Goal: Transaction & Acquisition: Purchase product/service

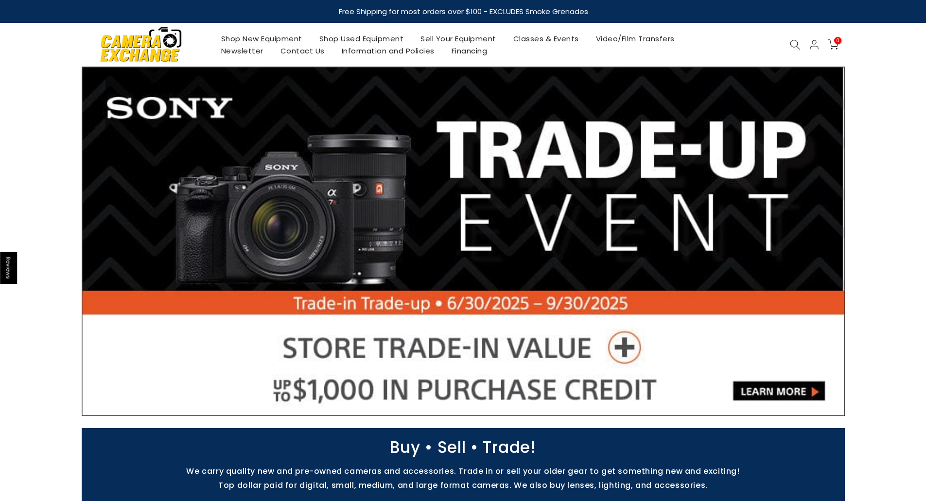
click at [792, 41] on icon at bounding box center [795, 44] width 11 height 11
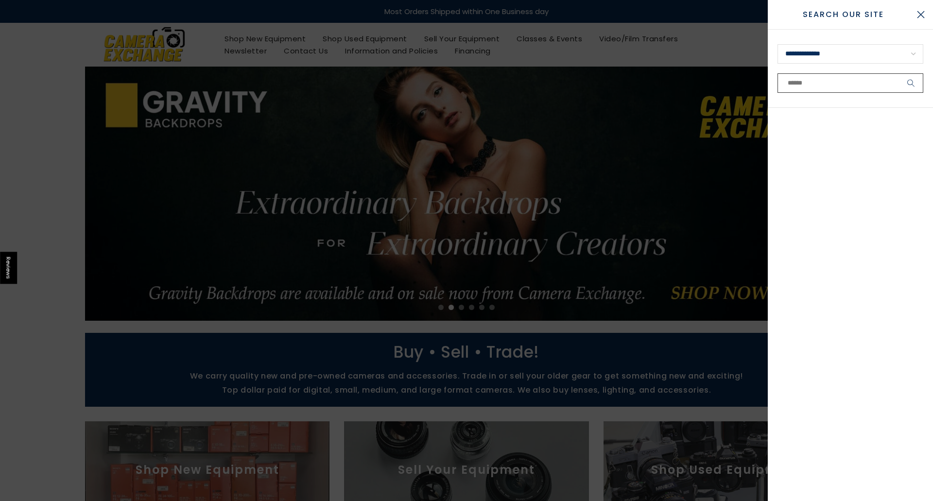
click at [824, 82] on input "text" at bounding box center [851, 82] width 146 height 19
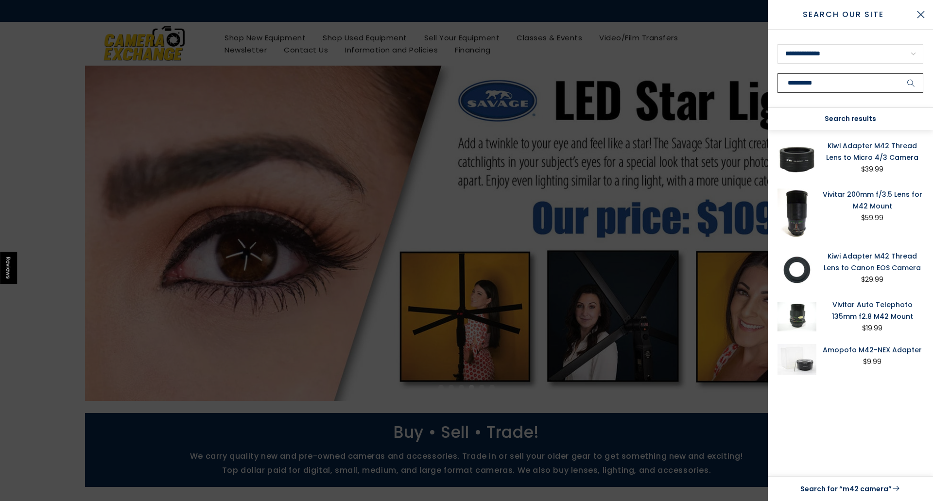
type input "**********"
click at [899, 73] on button "submit" at bounding box center [911, 82] width 24 height 19
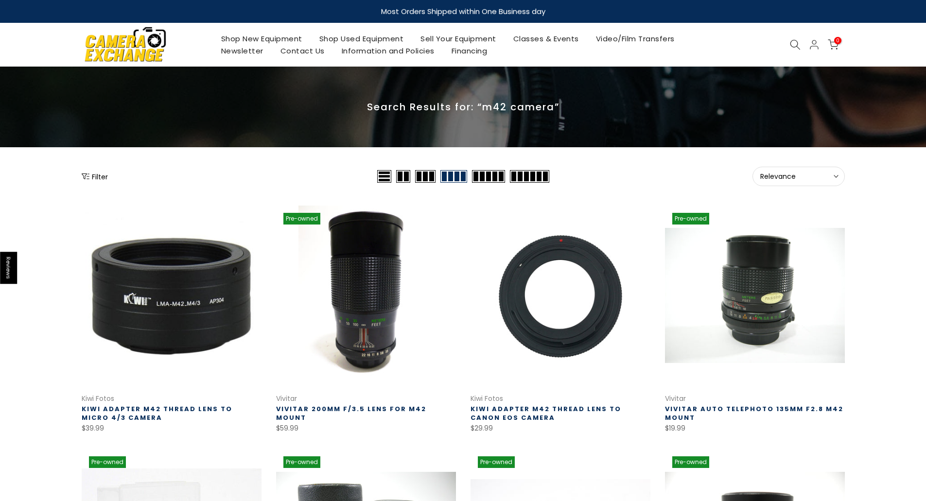
click at [789, 181] on span "Relevance" at bounding box center [798, 176] width 77 height 9
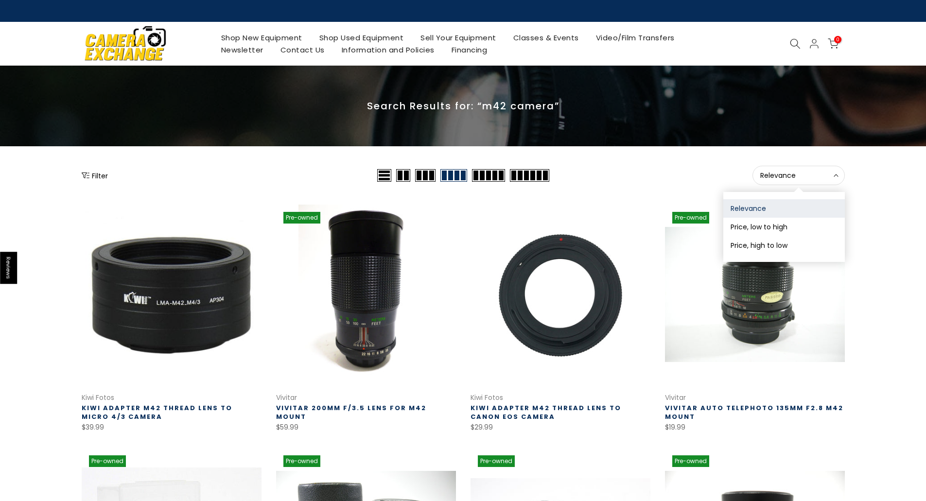
click at [780, 245] on button "Price, high to low" at bounding box center [784, 245] width 122 height 18
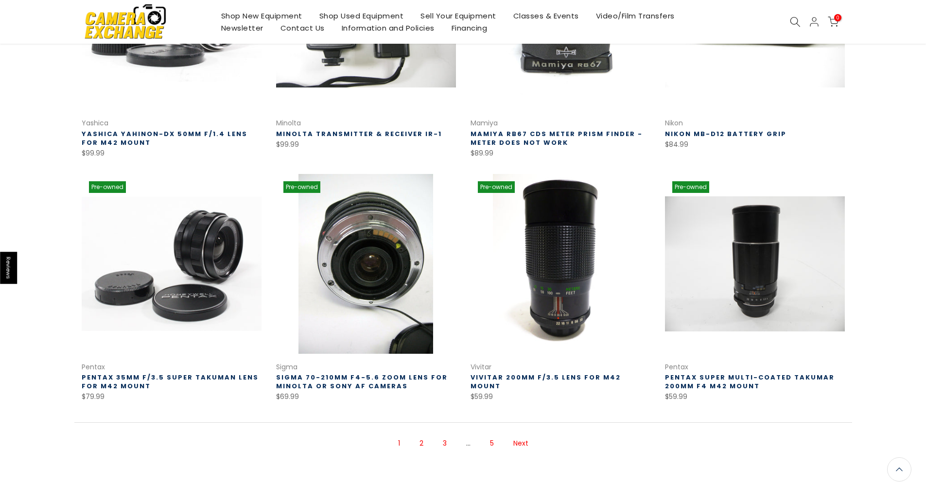
scroll to position [601, 0]
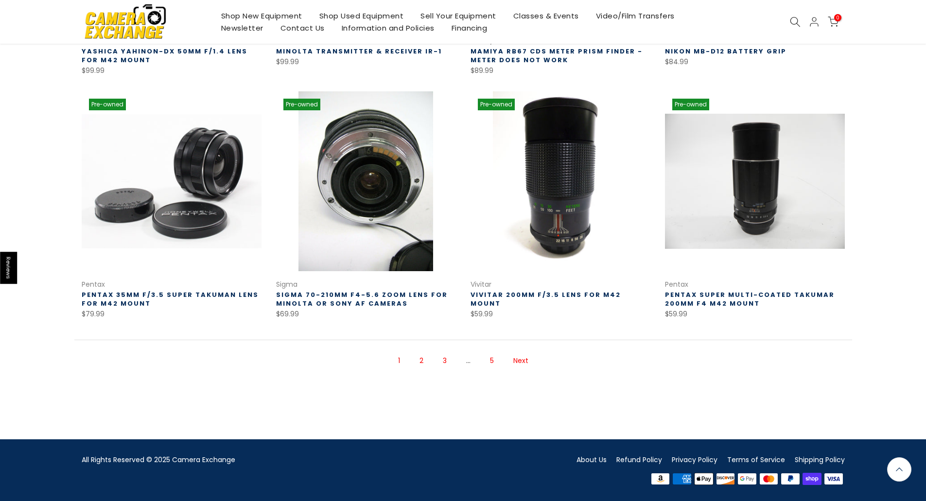
click at [525, 364] on link "Next" at bounding box center [521, 360] width 25 height 17
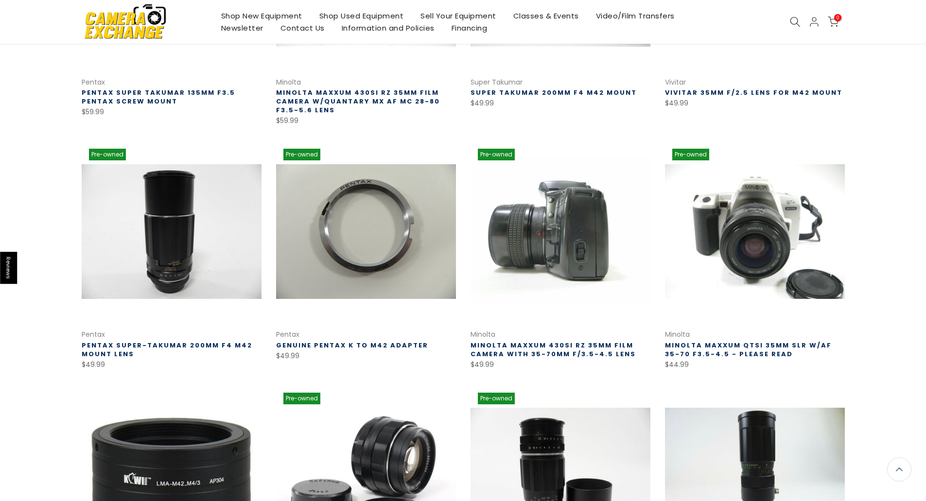
scroll to position [319, 0]
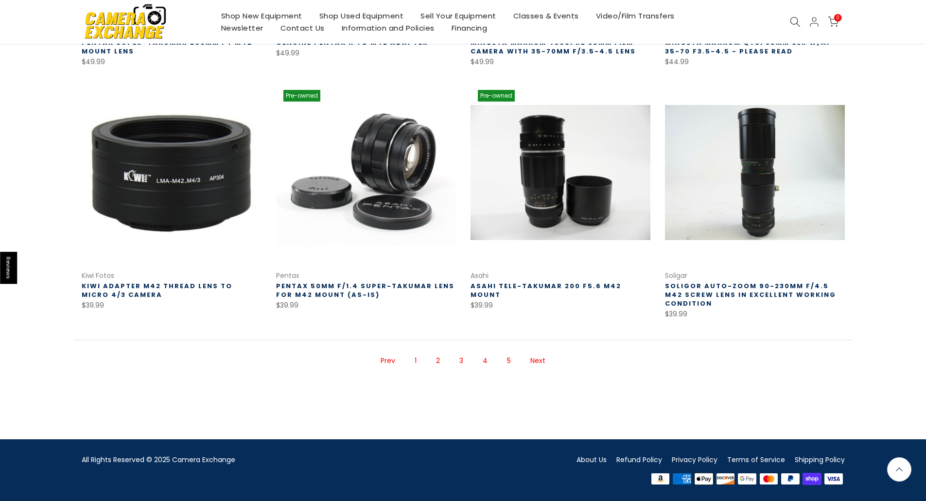
click at [534, 360] on link "Next" at bounding box center [538, 360] width 25 height 17
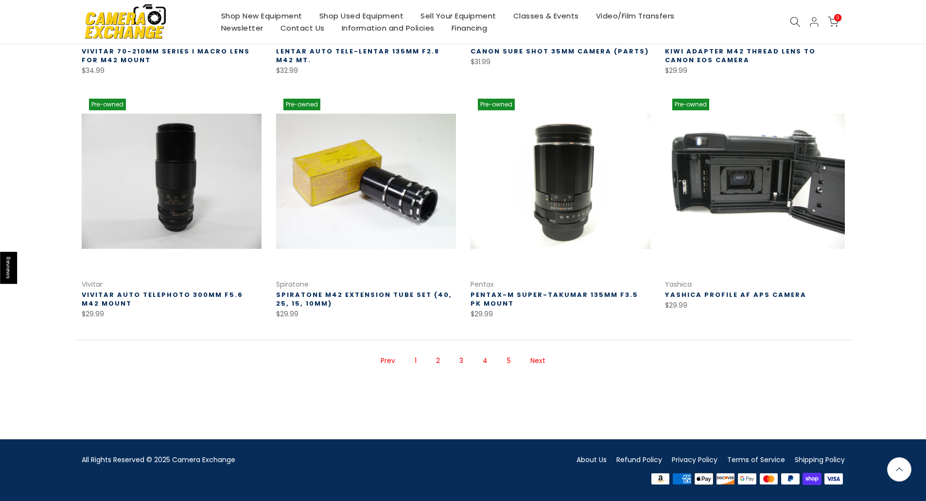
scroll to position [601, 0]
click at [535, 359] on link "Next" at bounding box center [538, 360] width 25 height 17
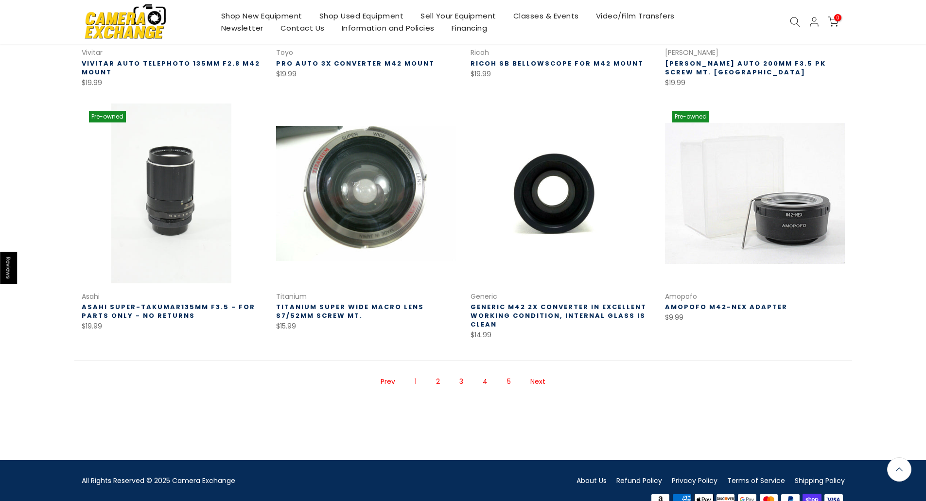
scroll to position [619, 0]
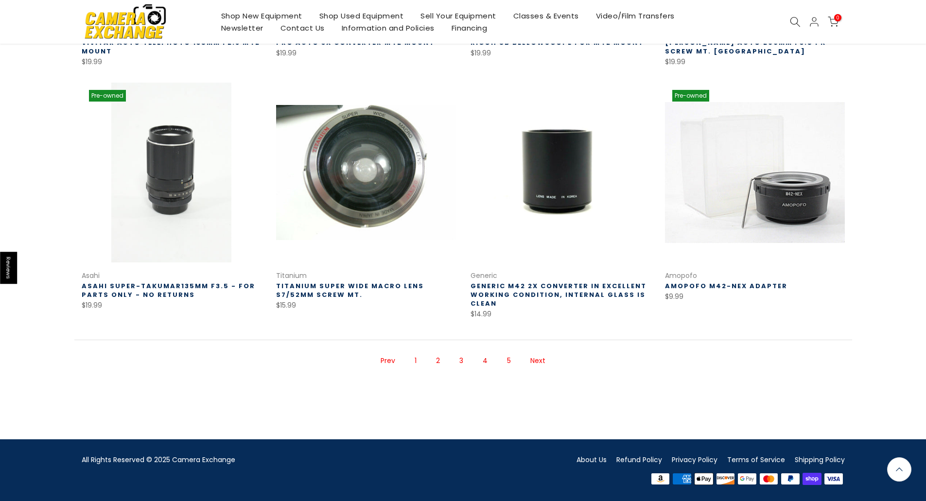
click at [539, 362] on link "Next" at bounding box center [538, 360] width 25 height 17
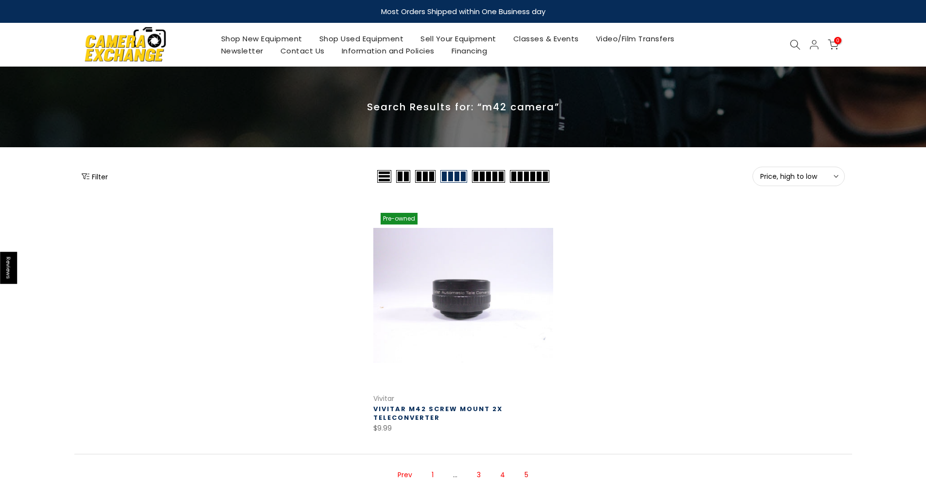
click at [794, 44] on icon at bounding box center [795, 44] width 11 height 11
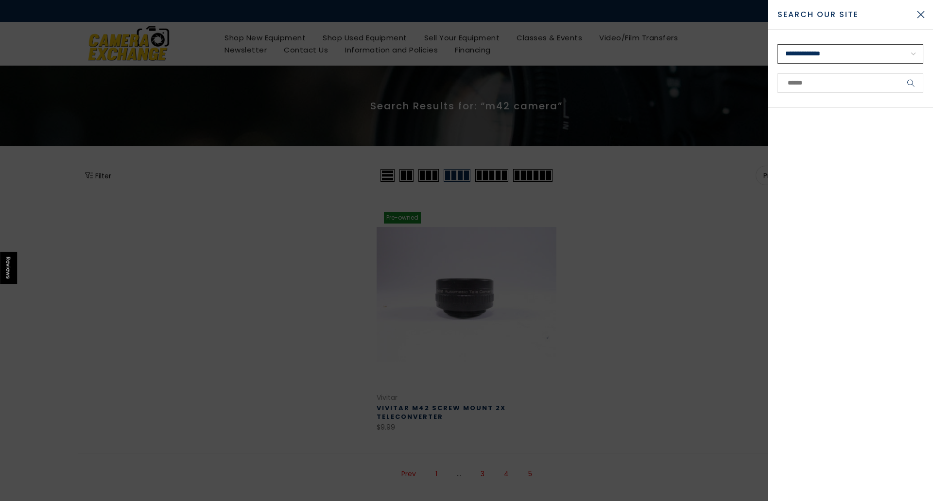
click at [866, 57] on select "**********" at bounding box center [851, 53] width 146 height 19
select select "**********"
click at [778, 44] on select "**********" at bounding box center [851, 53] width 146 height 19
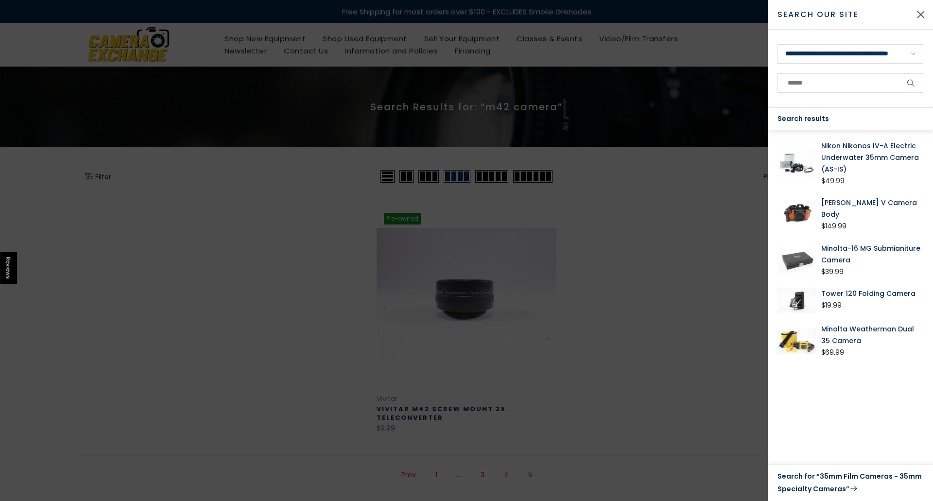
click at [819, 484] on link "Search for “35mm Film Cameras - 35mm Specialty Cameras”" at bounding box center [851, 483] width 146 height 25
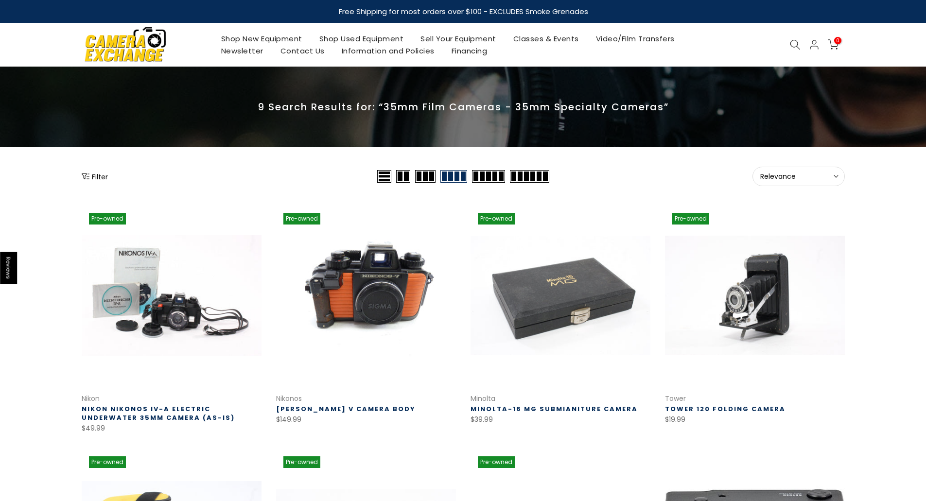
click at [793, 46] on icon at bounding box center [795, 44] width 11 height 11
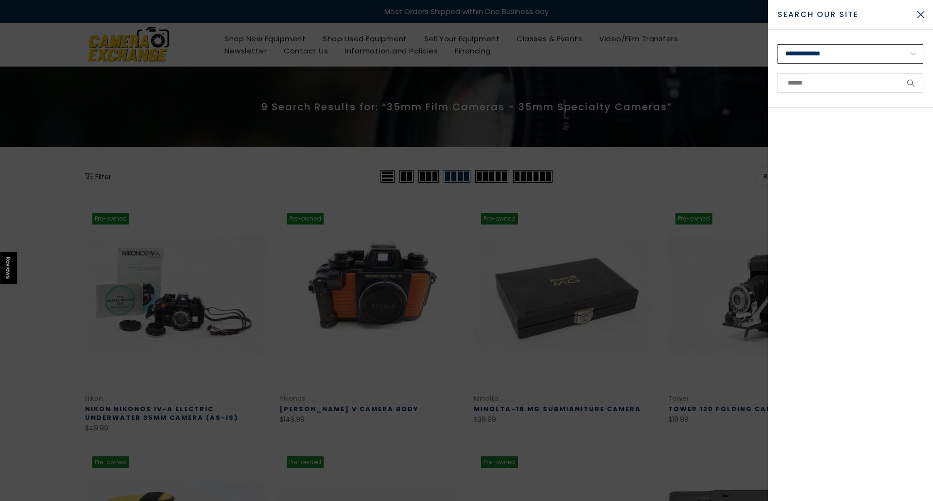
click at [916, 55] on select "**********" at bounding box center [851, 53] width 146 height 19
select select "**********"
click at [778, 44] on select "**********" at bounding box center [851, 53] width 146 height 19
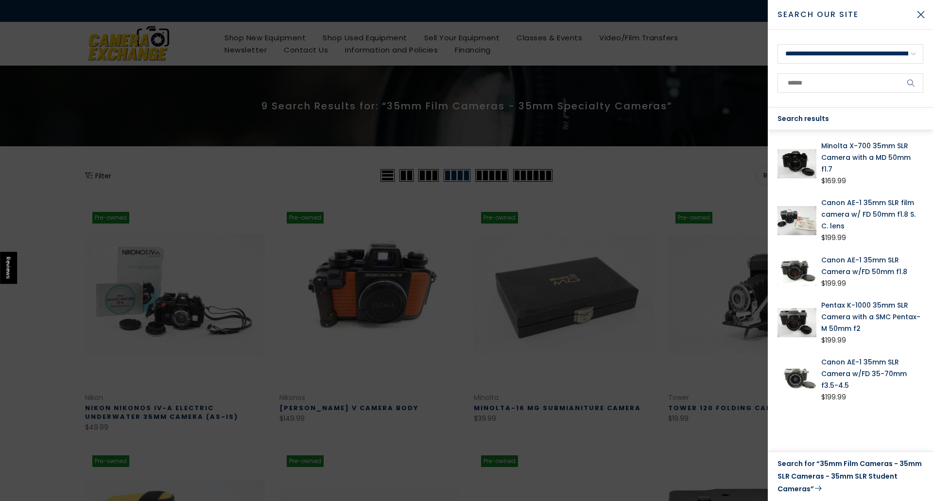
click at [836, 478] on link "Search for “35mm Film Cameras - 35mm SLR Cameras - 35mm SLR Student Cameras”" at bounding box center [851, 476] width 146 height 37
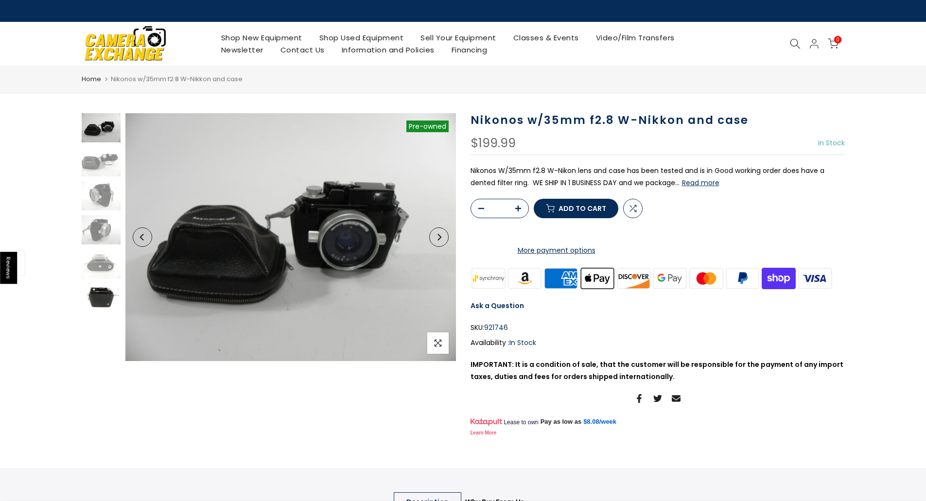
click at [104, 290] on img at bounding box center [101, 297] width 39 height 29
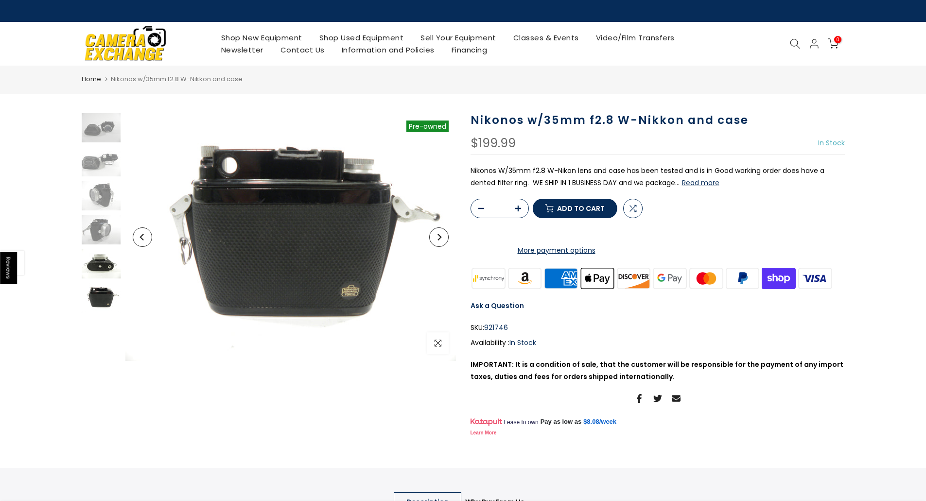
click at [105, 260] on img at bounding box center [101, 263] width 39 height 29
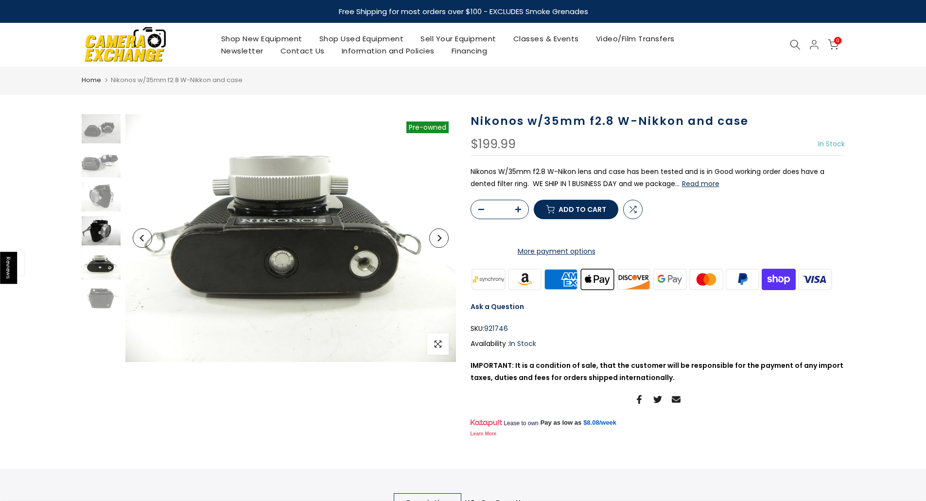
click at [89, 232] on img at bounding box center [101, 230] width 39 height 29
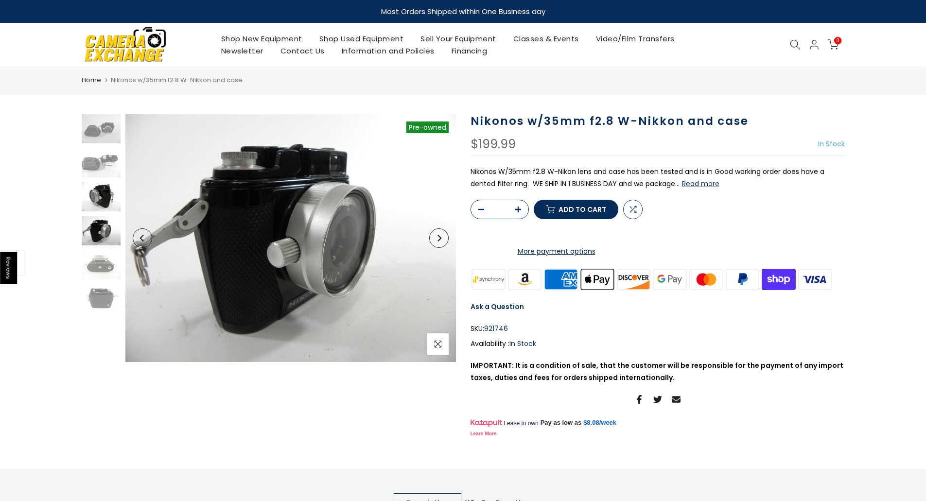
click at [99, 204] on img at bounding box center [101, 196] width 39 height 29
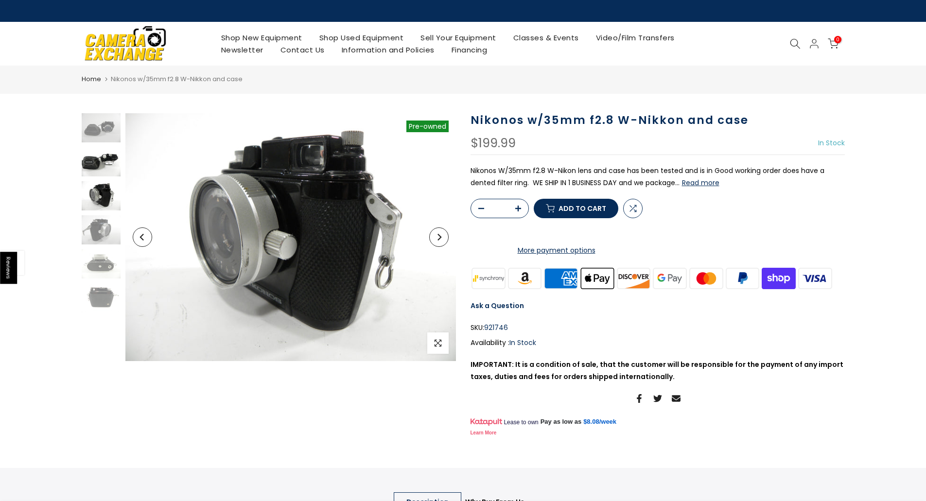
click at [109, 164] on img at bounding box center [101, 161] width 39 height 29
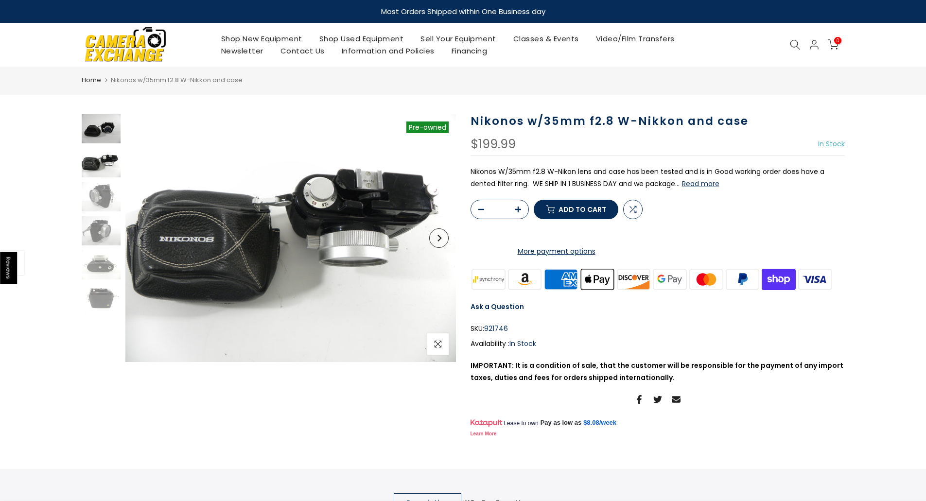
click at [111, 136] on img at bounding box center [101, 128] width 39 height 29
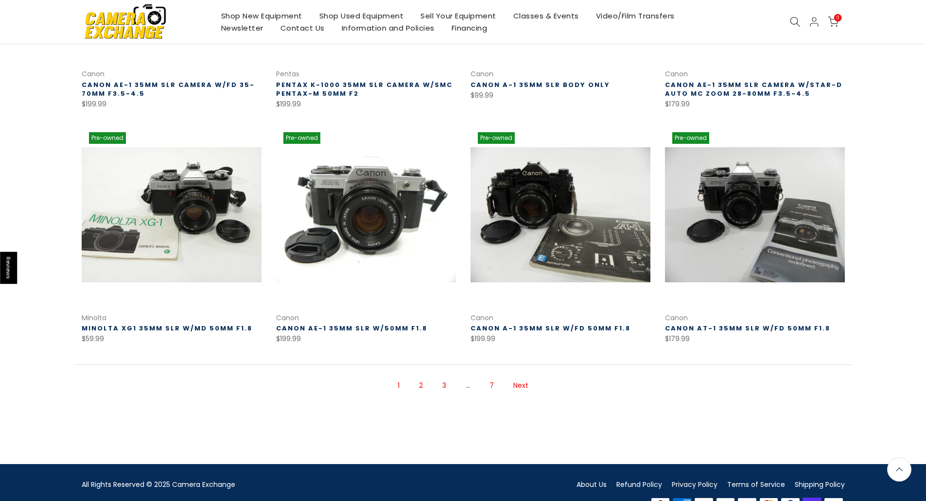
scroll to position [567, 0]
click at [525, 387] on link "Next" at bounding box center [521, 385] width 25 height 17
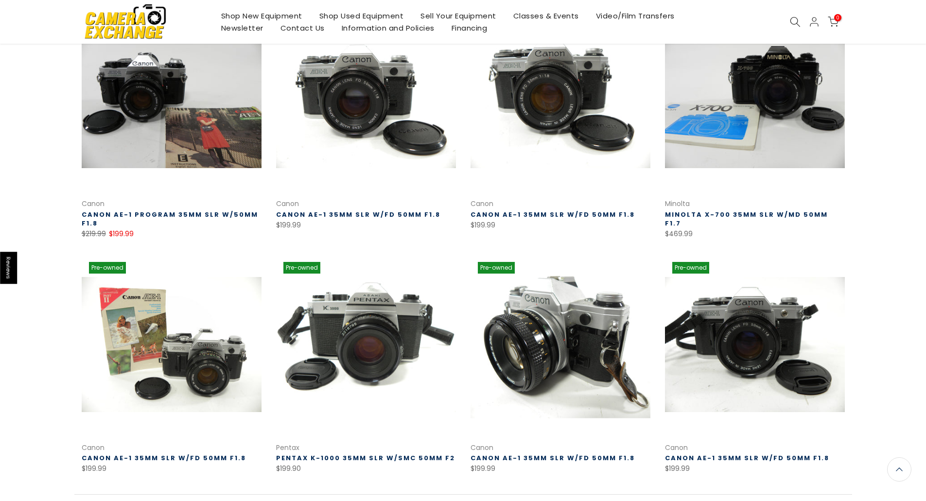
scroll to position [481, 0]
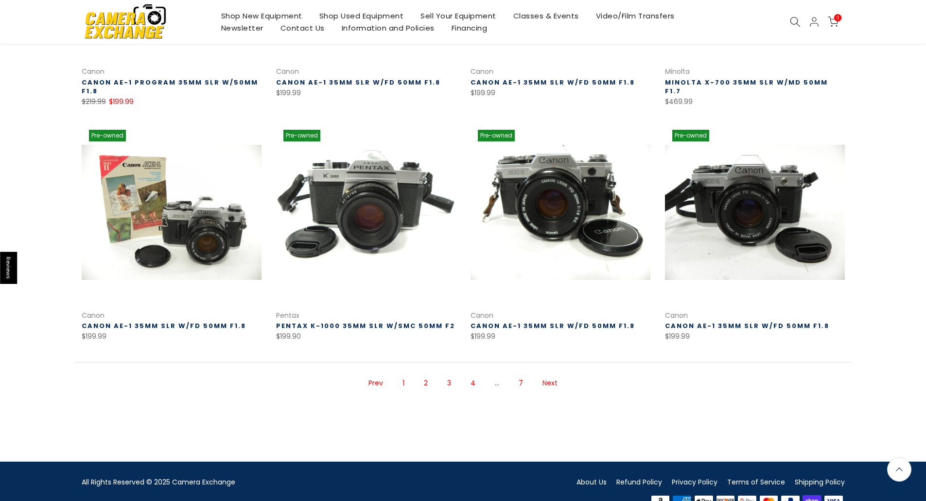
click at [544, 383] on link "Next" at bounding box center [550, 383] width 25 height 17
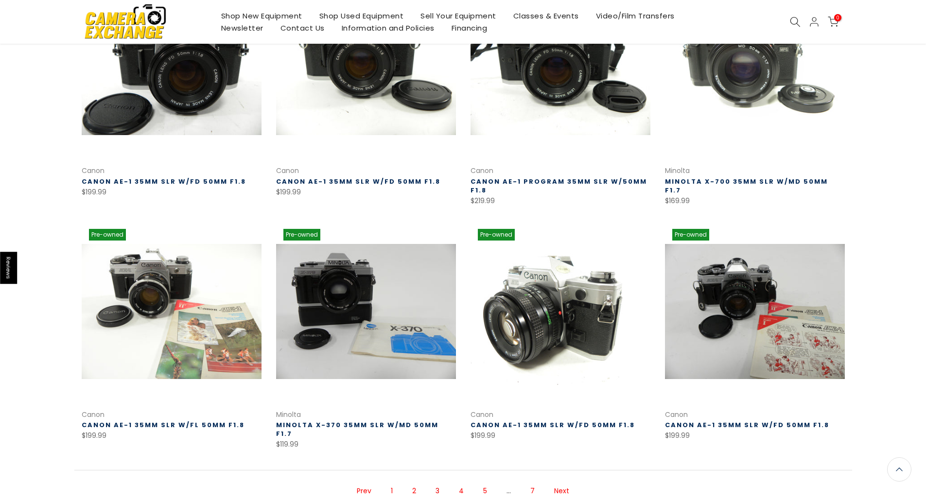
scroll to position [562, 0]
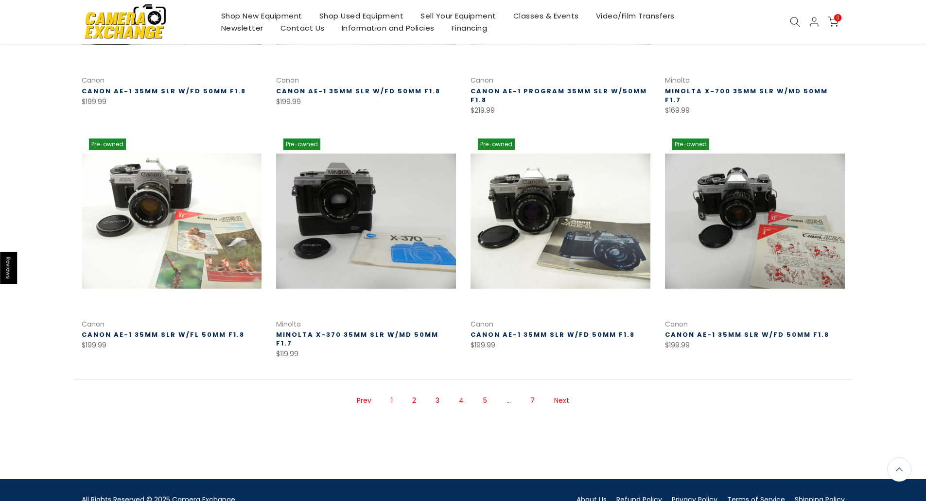
click at [557, 392] on link "Next" at bounding box center [561, 400] width 25 height 17
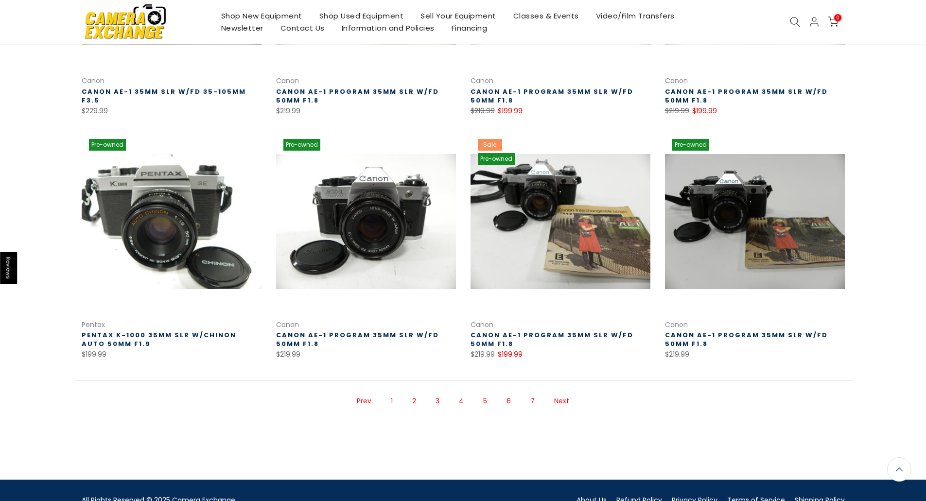
scroll to position [562, 0]
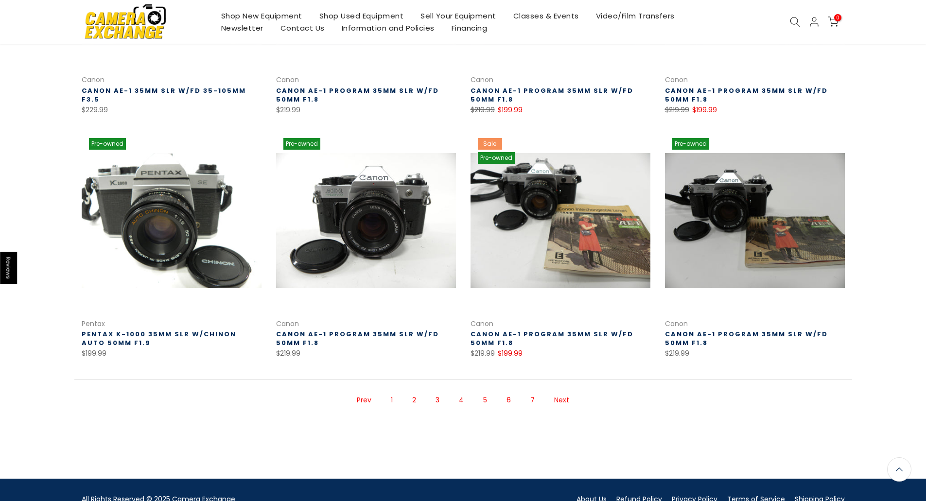
click at [561, 402] on link "Next" at bounding box center [561, 400] width 25 height 17
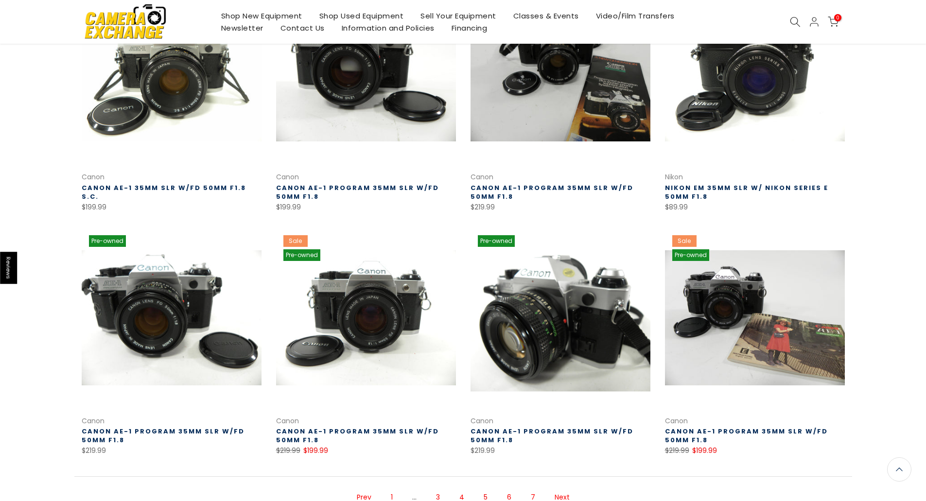
scroll to position [561, 0]
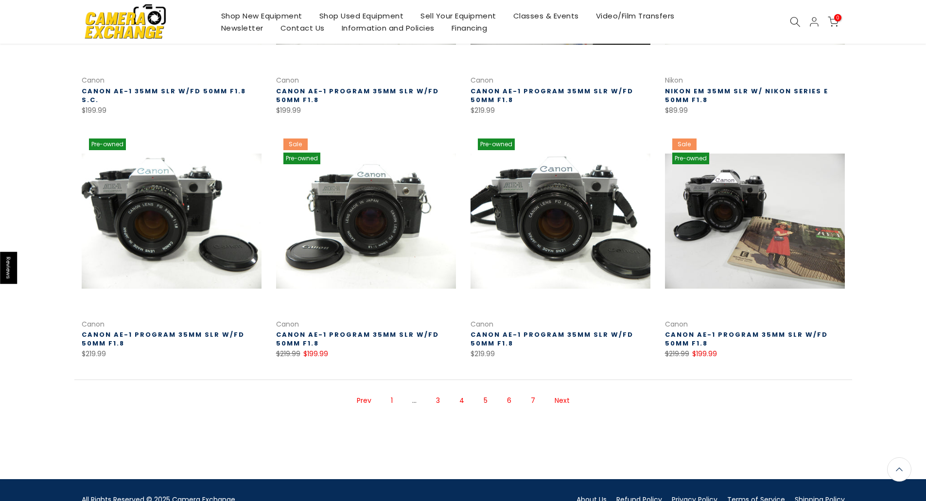
click at [567, 399] on link "Next" at bounding box center [562, 400] width 25 height 17
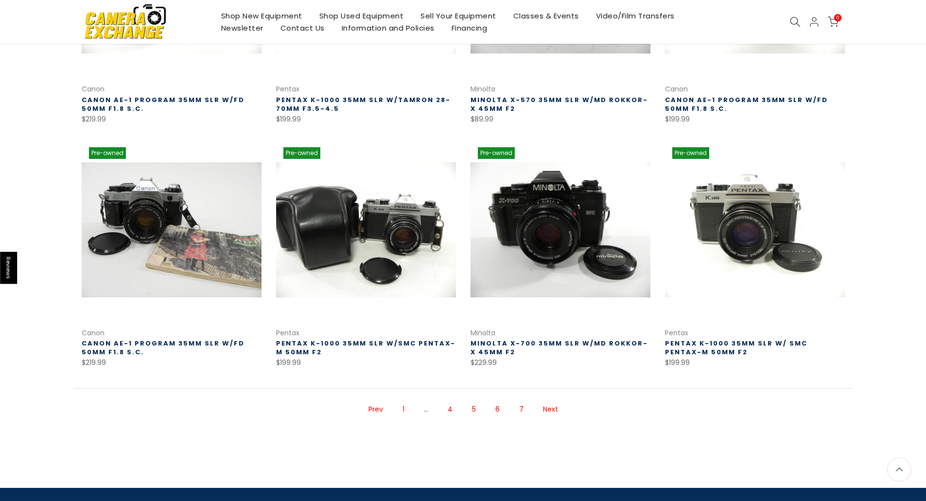
scroll to position [561, 0]
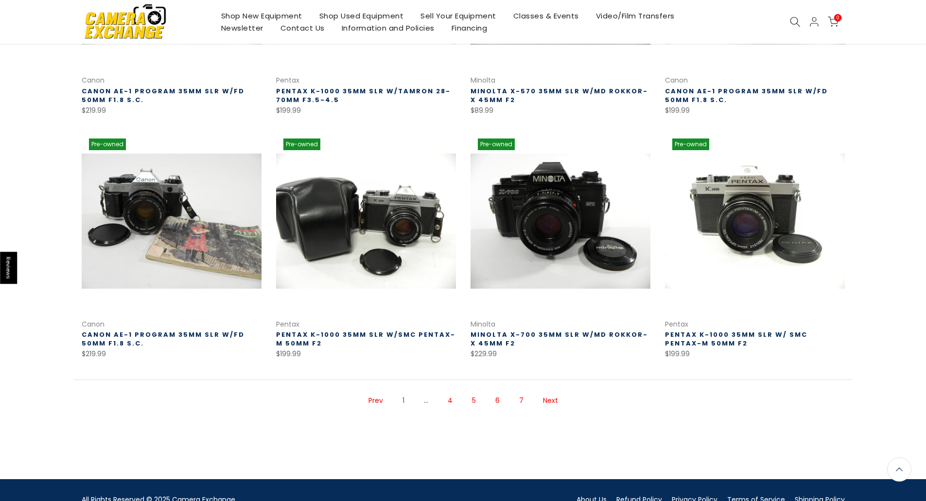
click at [554, 402] on link "Next" at bounding box center [550, 400] width 25 height 17
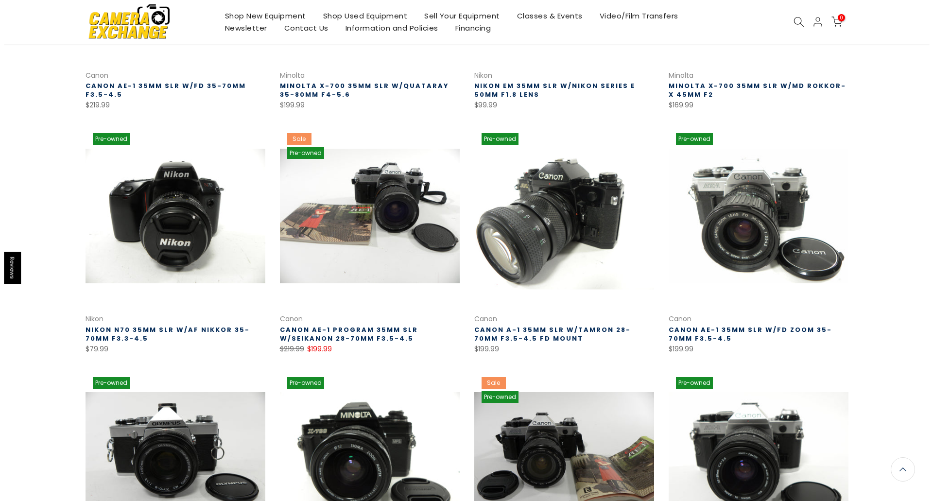
scroll to position [157, 0]
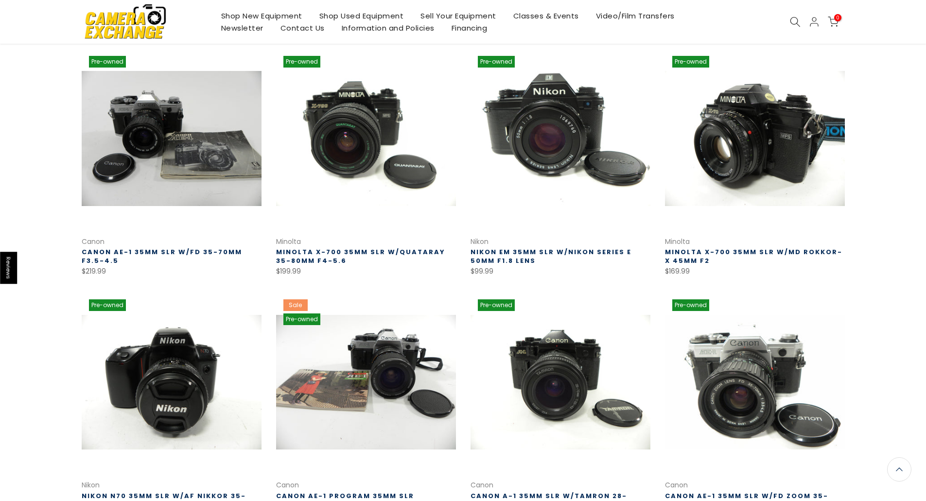
click at [798, 20] on use at bounding box center [795, 22] width 10 height 10
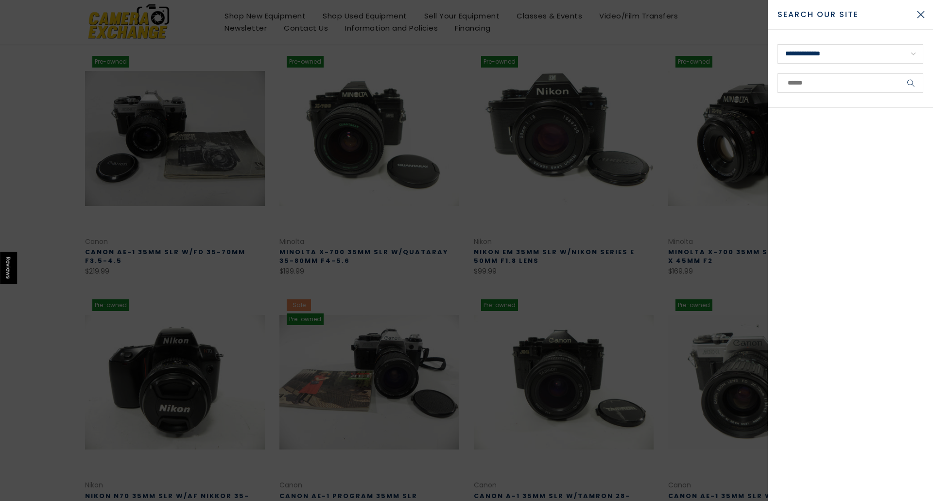
click at [827, 31] on div "**********" at bounding box center [850, 250] width 165 height 501
click at [805, 86] on input "text" at bounding box center [851, 82] width 146 height 19
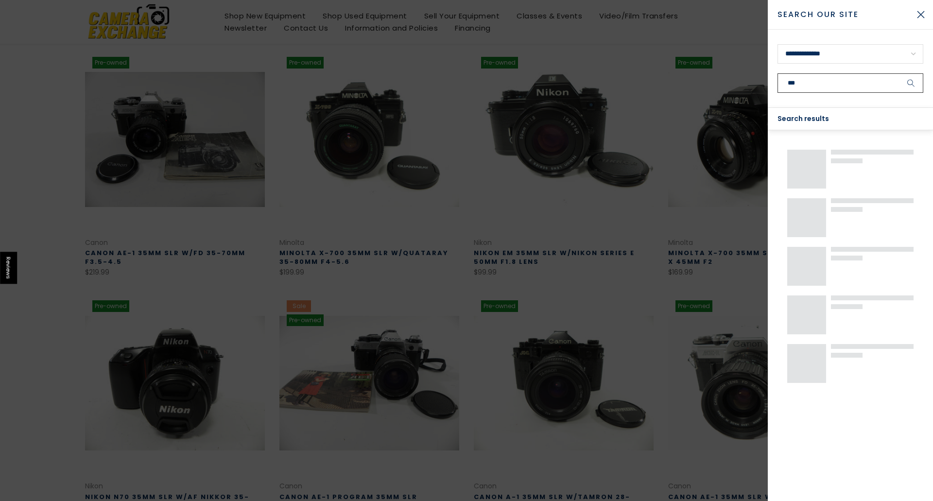
scroll to position [157, 0]
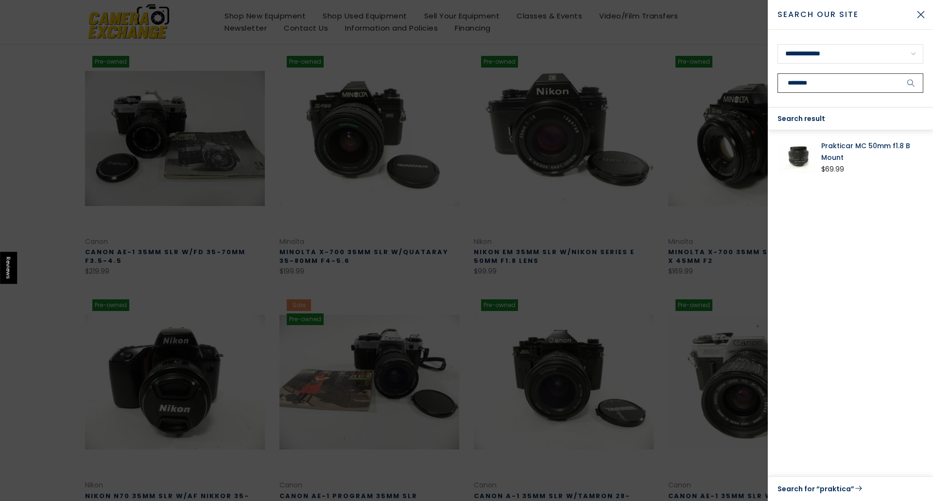
type input "********"
click at [899, 73] on button "submit" at bounding box center [911, 82] width 24 height 19
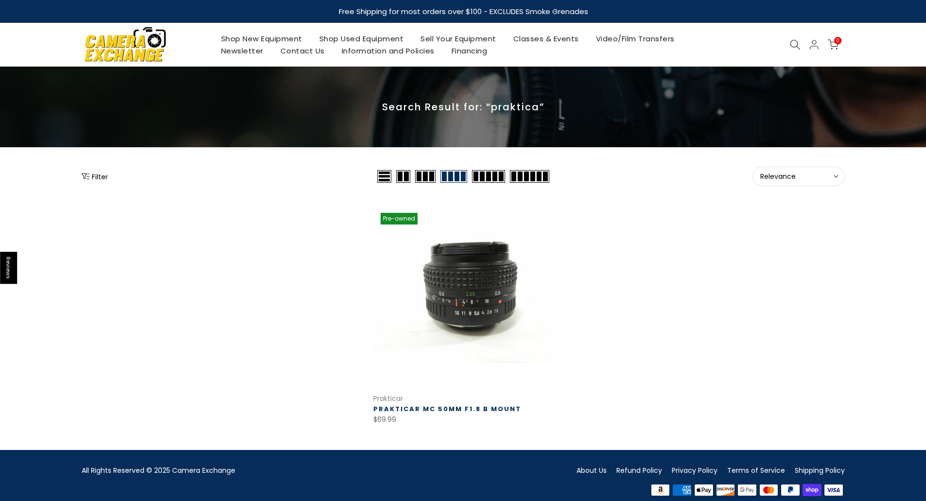
click at [793, 45] on icon at bounding box center [795, 44] width 11 height 11
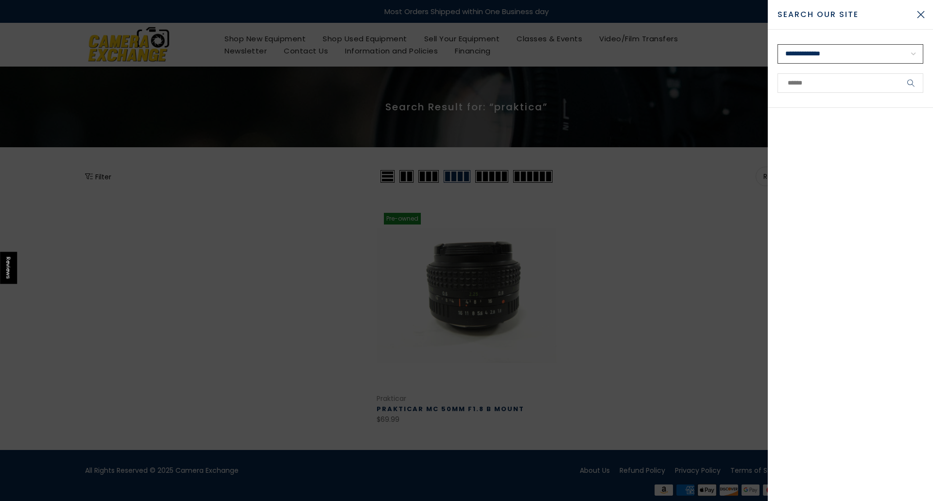
click at [901, 51] on select "**********" at bounding box center [851, 53] width 146 height 19
select select "**********"
click at [778, 44] on select "**********" at bounding box center [851, 53] width 146 height 19
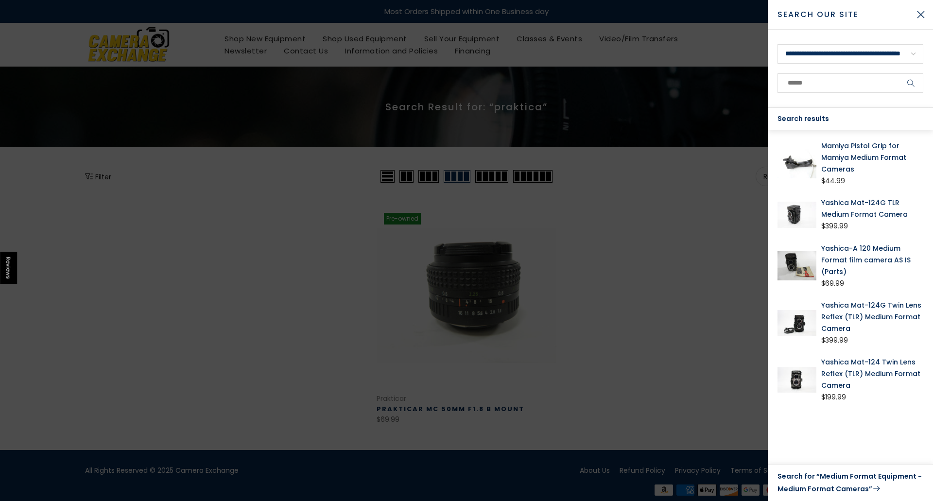
click at [852, 479] on link "Search for “Medium Format Equipment - Medium Format Cameras”" at bounding box center [851, 483] width 146 height 25
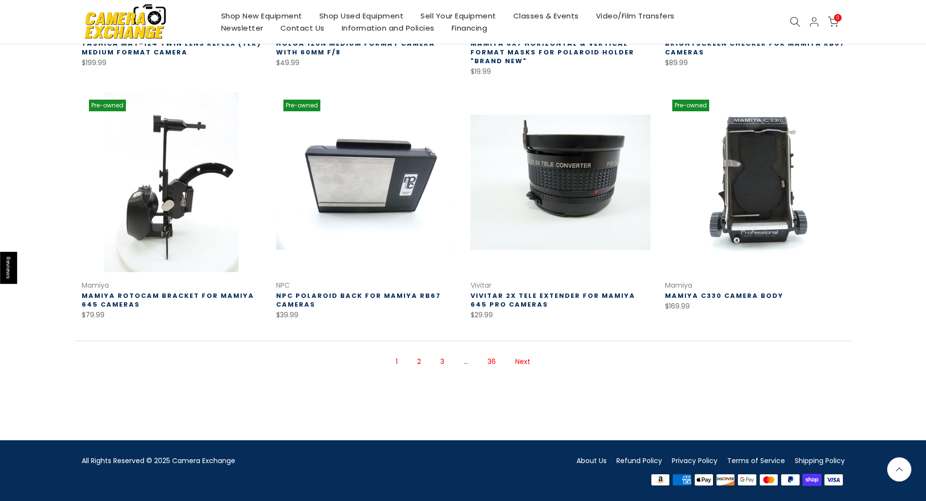
scroll to position [611, 0]
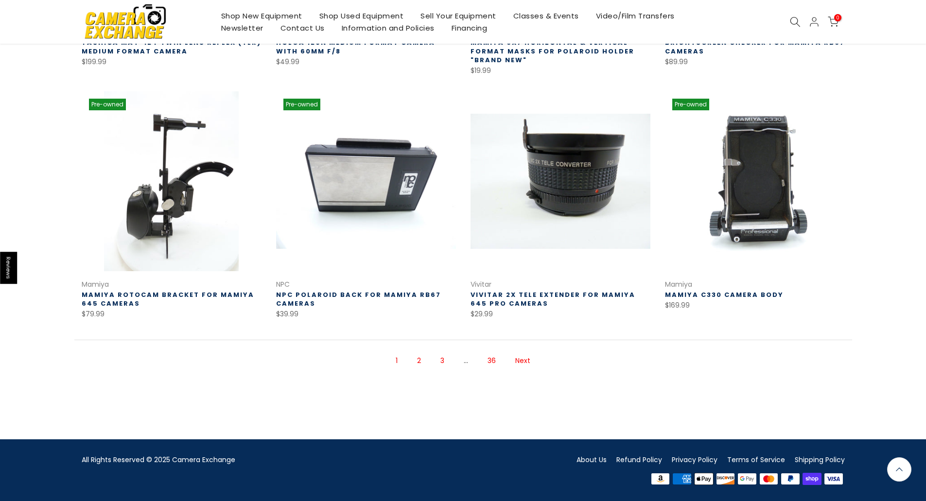
click at [526, 362] on link "Next" at bounding box center [522, 360] width 25 height 17
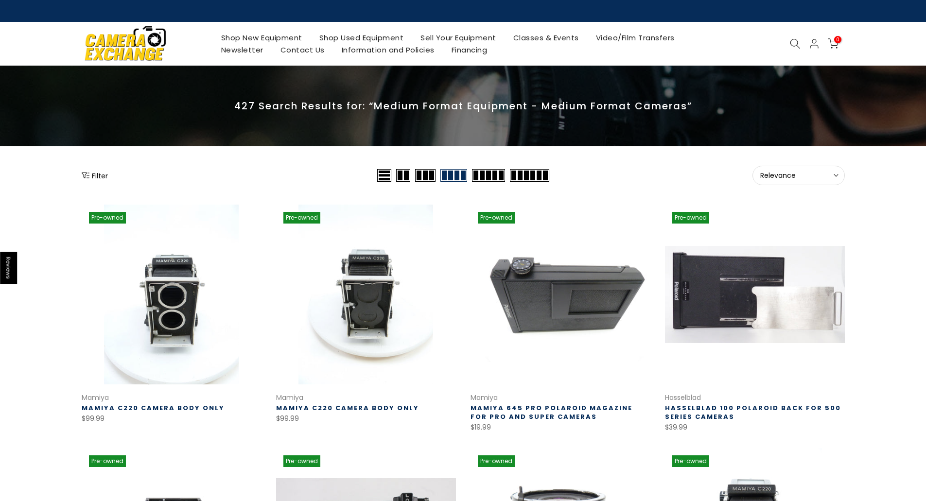
click at [800, 176] on span "Relevance" at bounding box center [798, 175] width 77 height 9
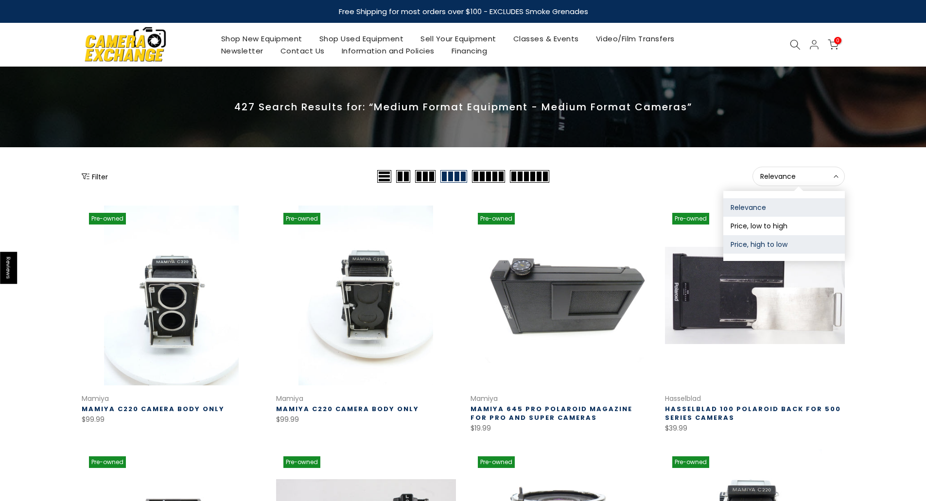
click at [781, 246] on button "Price, high to low" at bounding box center [784, 244] width 122 height 18
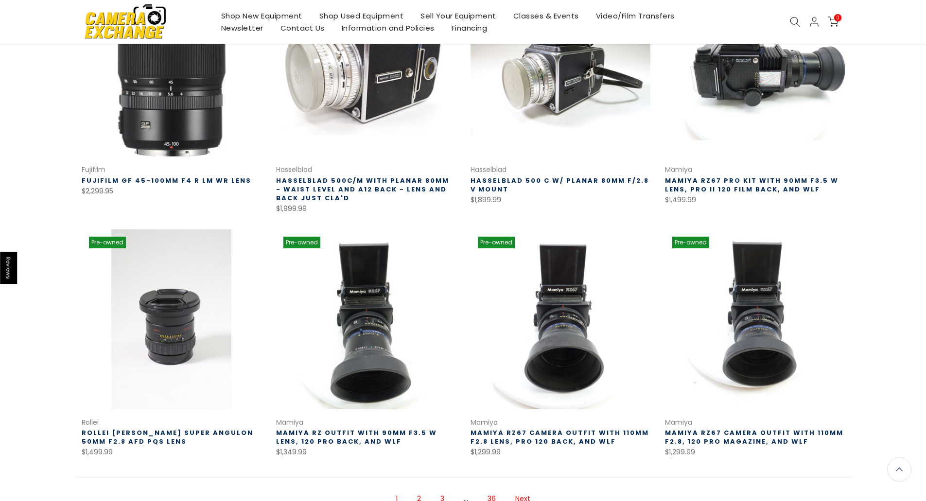
scroll to position [610, 0]
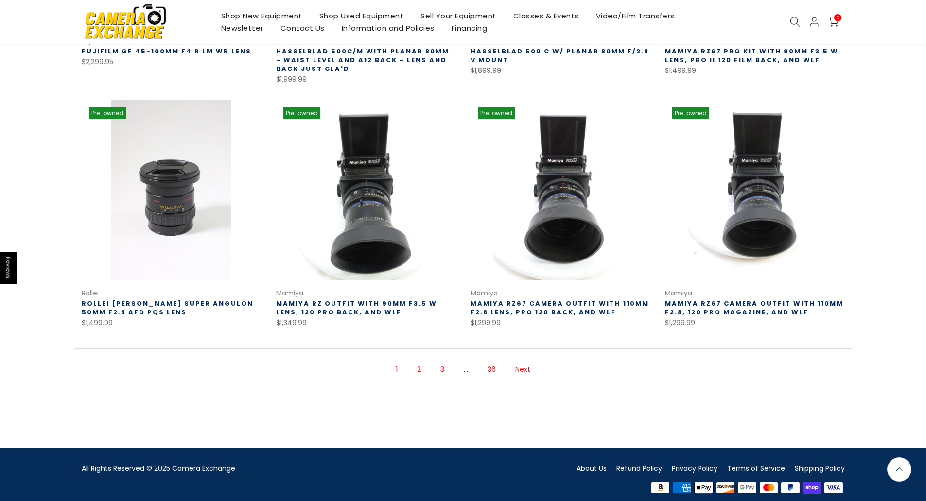
click at [442, 361] on link "3" at bounding box center [443, 369] width 14 height 17
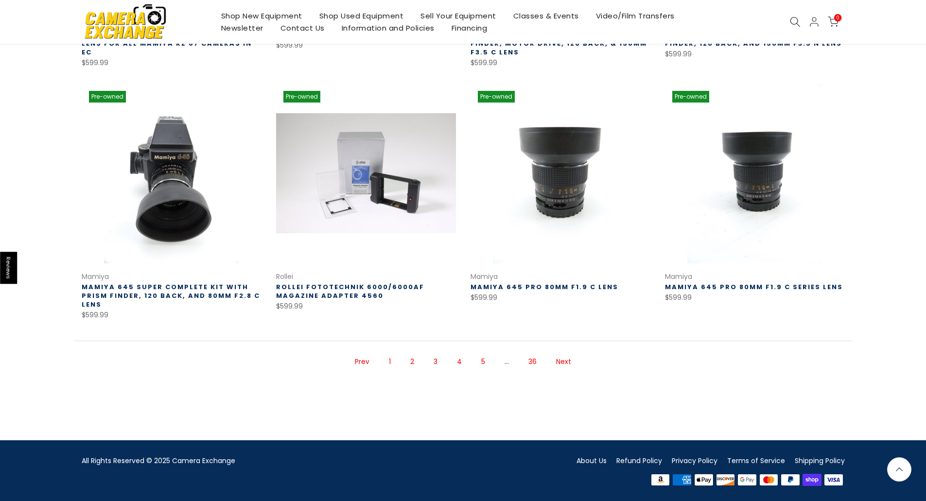
scroll to position [618, 0]
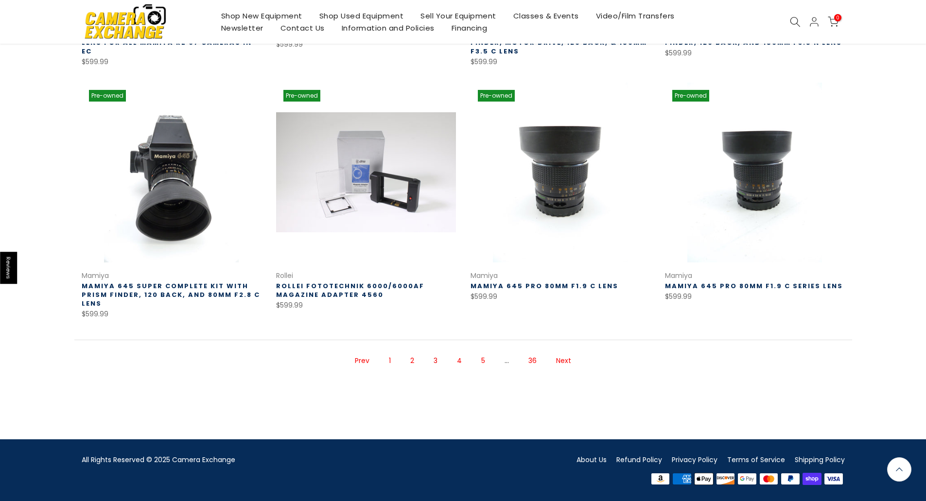
click at [570, 363] on link "Next" at bounding box center [563, 360] width 25 height 17
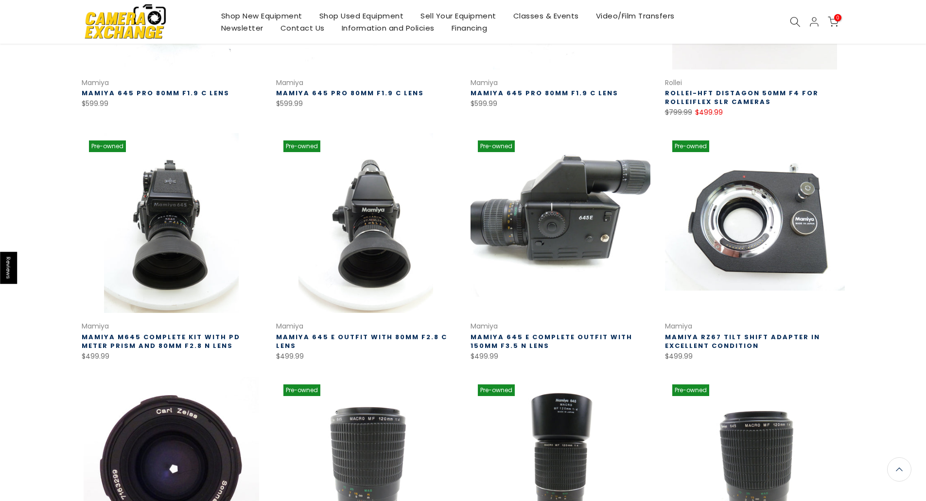
scroll to position [319, 0]
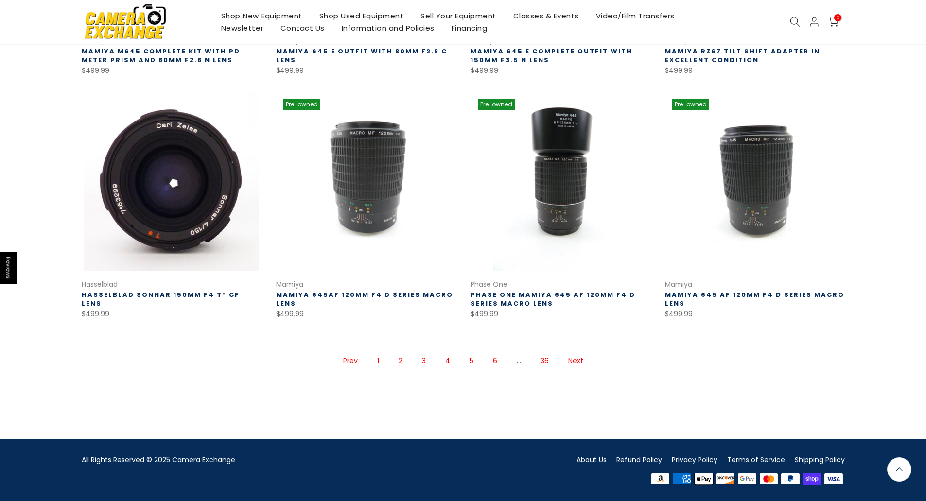
click at [574, 362] on link "Next" at bounding box center [575, 360] width 25 height 17
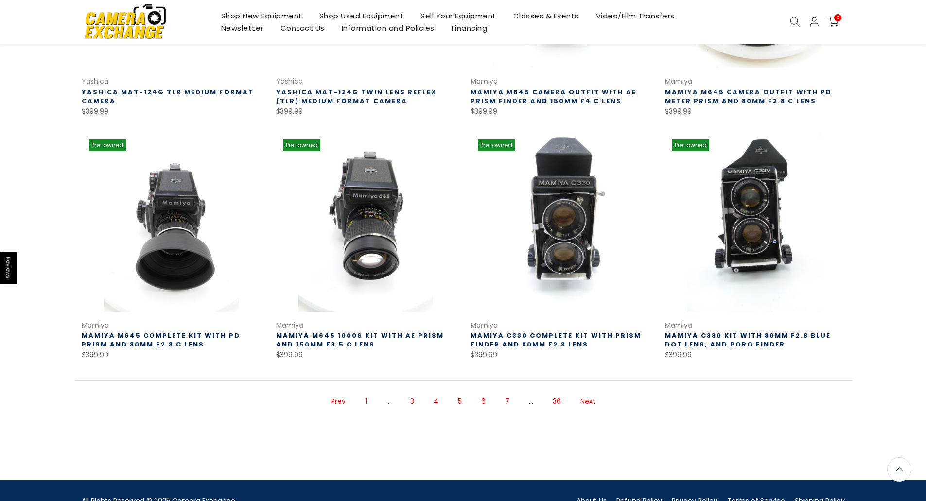
scroll to position [562, 0]
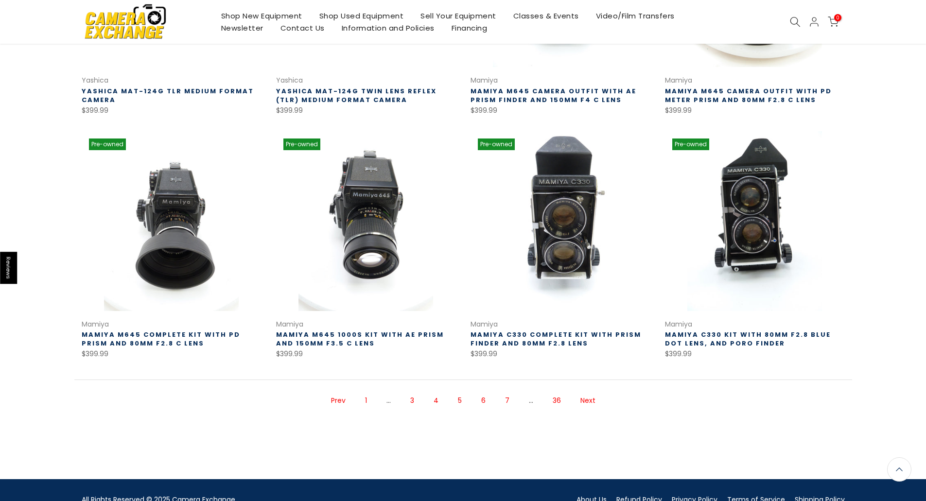
click at [588, 398] on link "Next" at bounding box center [588, 400] width 25 height 17
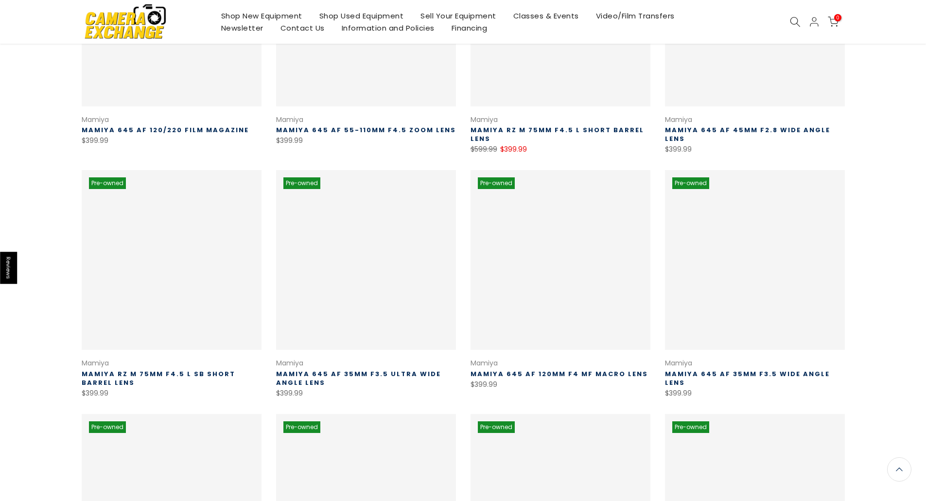
scroll to position [156, 0]
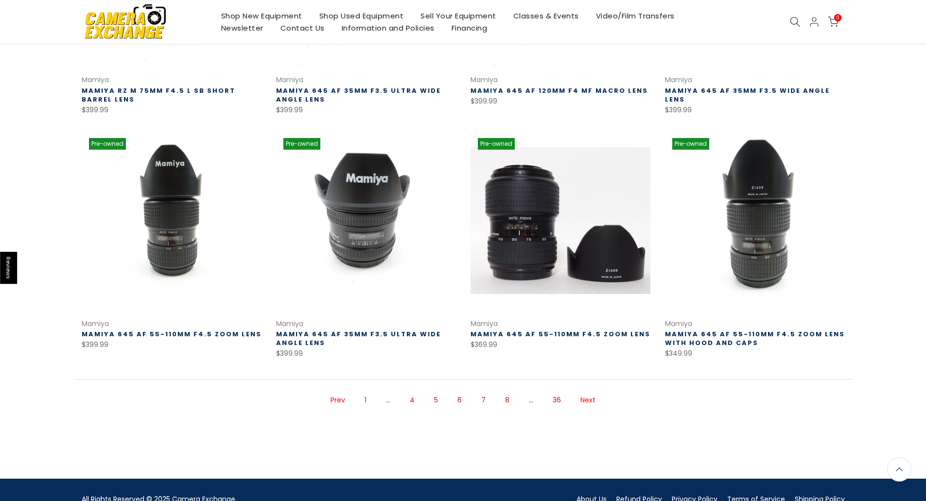
click at [588, 398] on link "Next" at bounding box center [588, 400] width 25 height 17
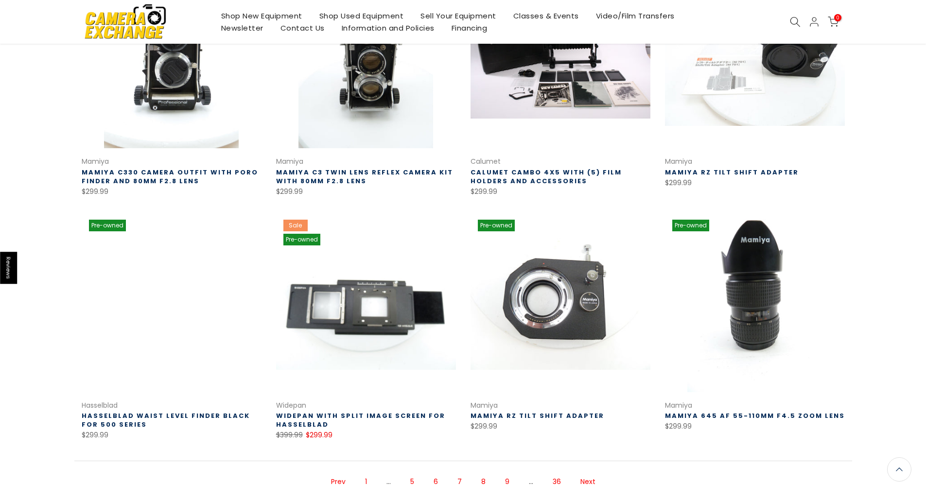
scroll to position [561, 0]
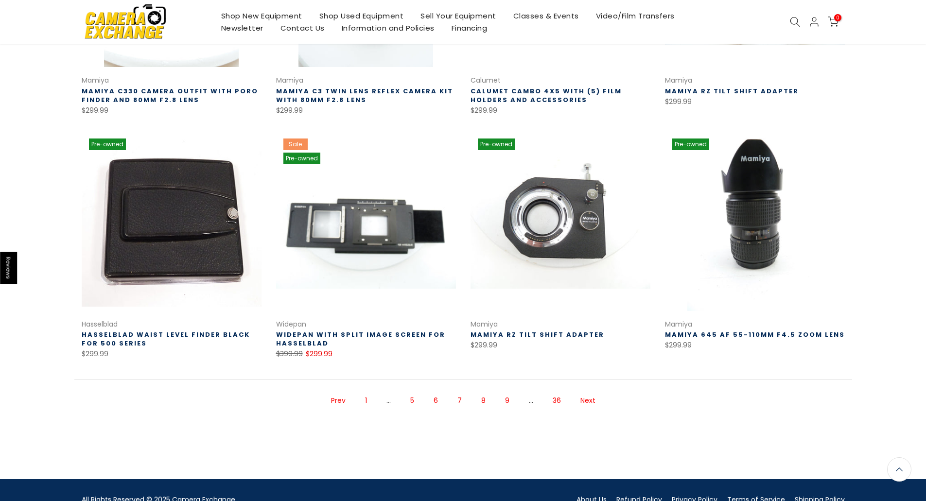
click at [588, 401] on link "Next" at bounding box center [588, 400] width 25 height 17
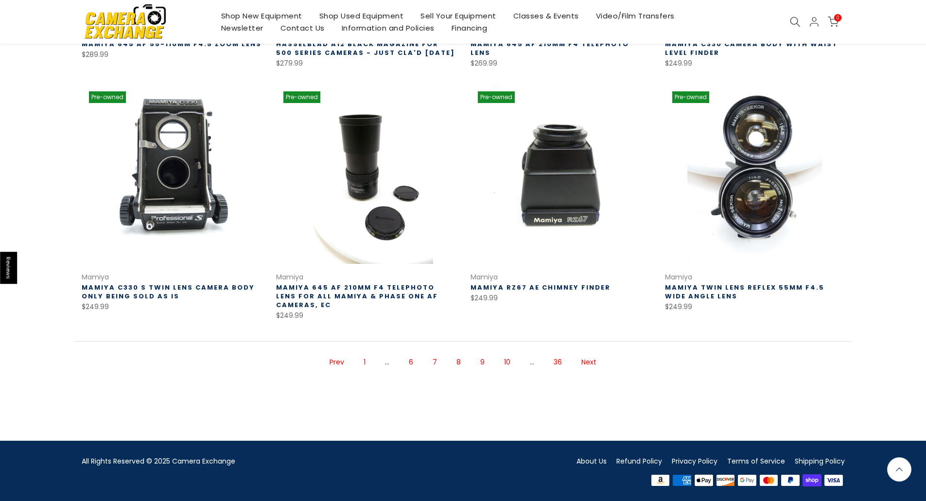
scroll to position [611, 0]
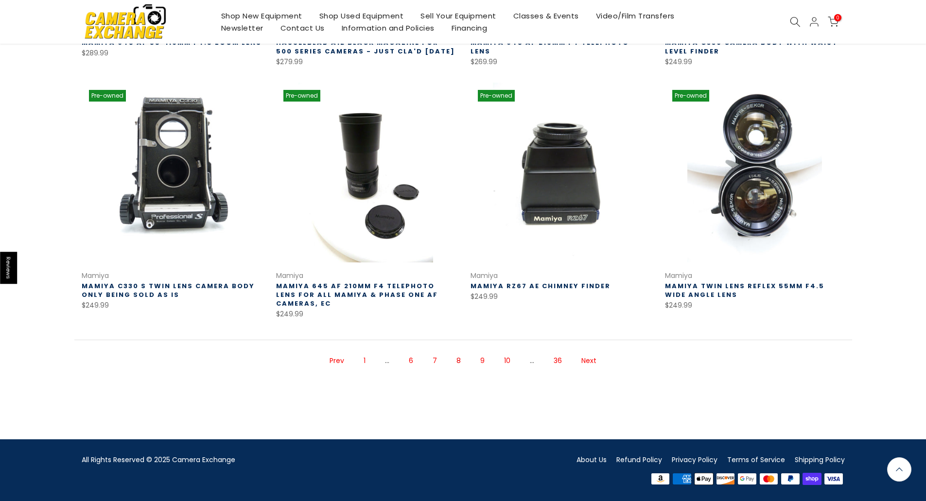
click at [594, 366] on link "Next" at bounding box center [589, 360] width 25 height 17
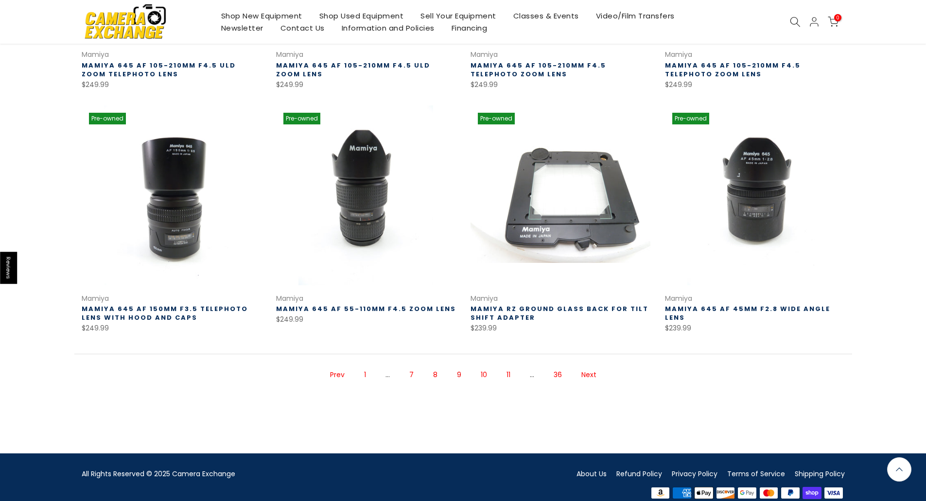
scroll to position [602, 0]
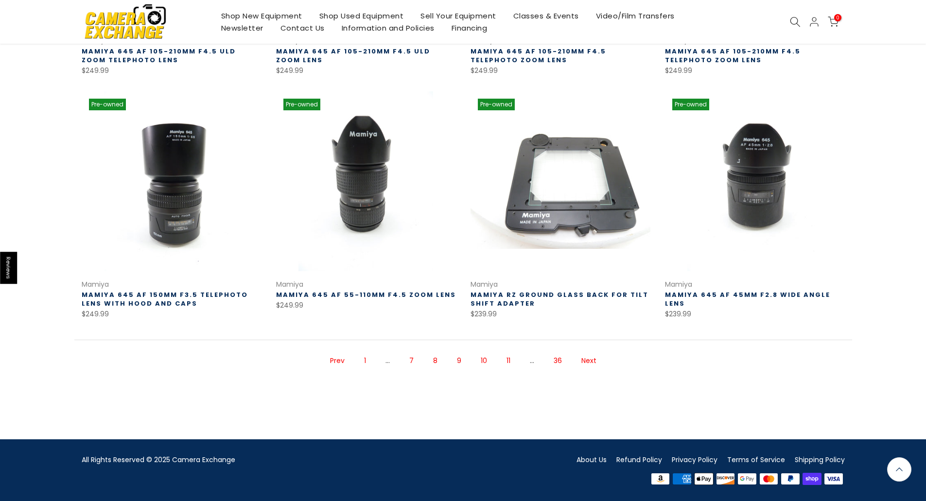
click at [592, 360] on link "Next" at bounding box center [589, 360] width 25 height 17
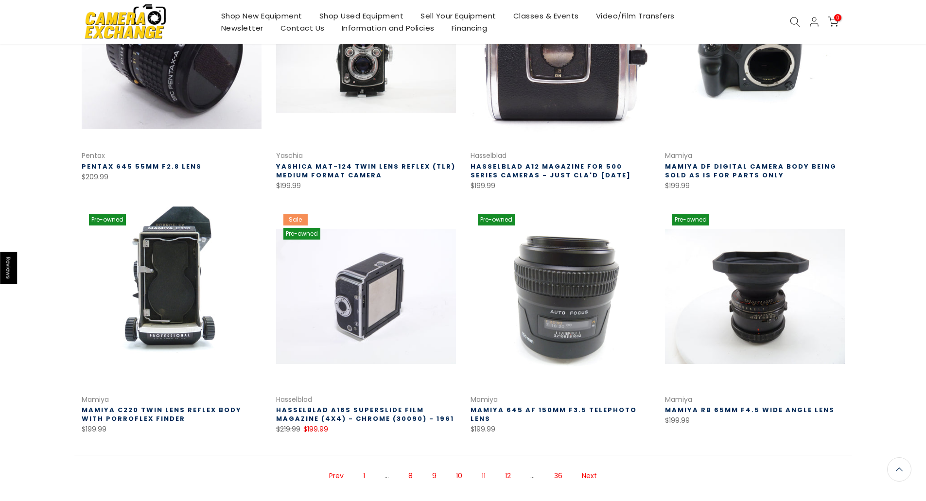
scroll to position [601, 0]
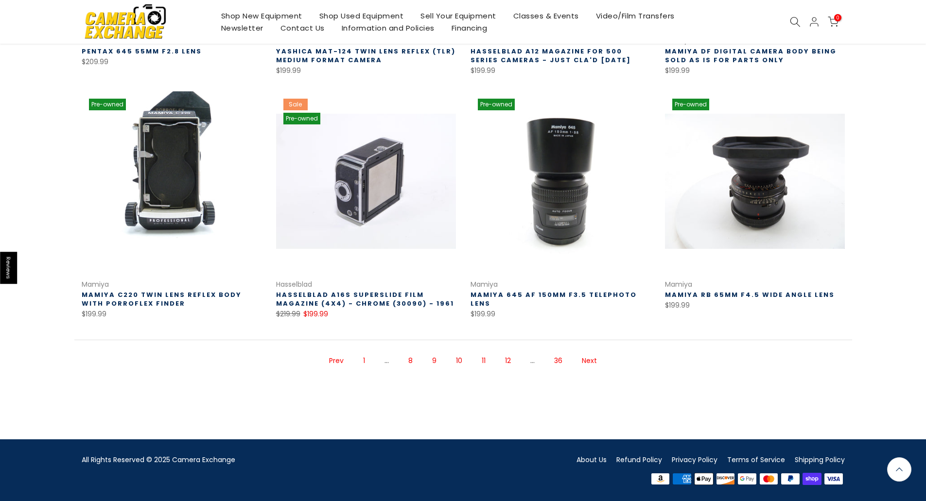
click at [592, 360] on link "Next" at bounding box center [589, 360] width 25 height 17
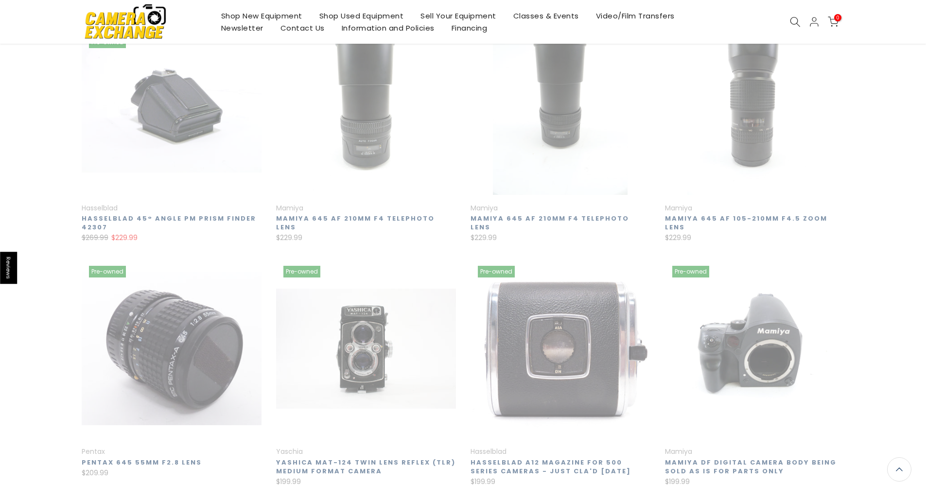
scroll to position [157, 0]
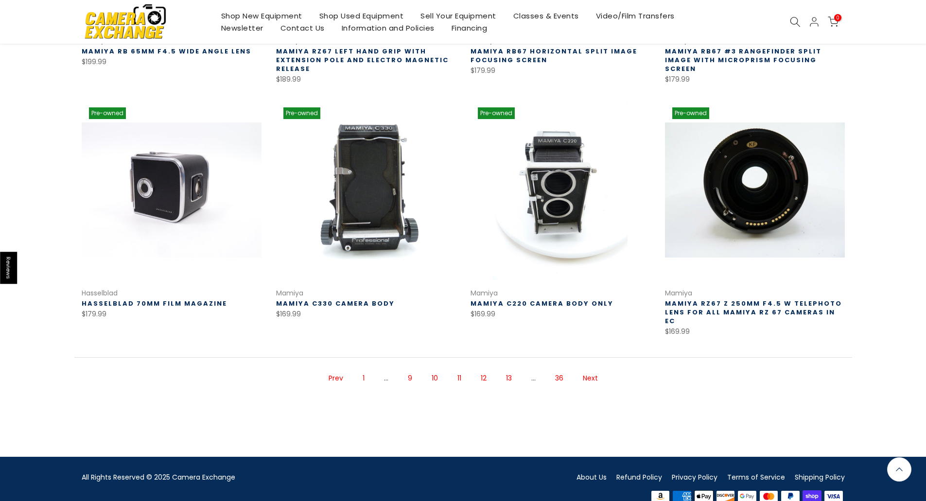
click at [592, 370] on link "Next" at bounding box center [590, 378] width 25 height 17
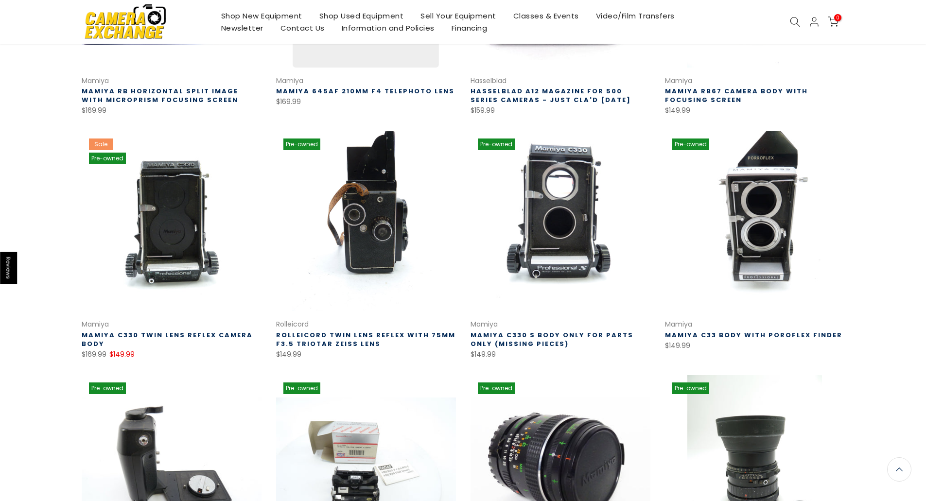
scroll to position [319, 0]
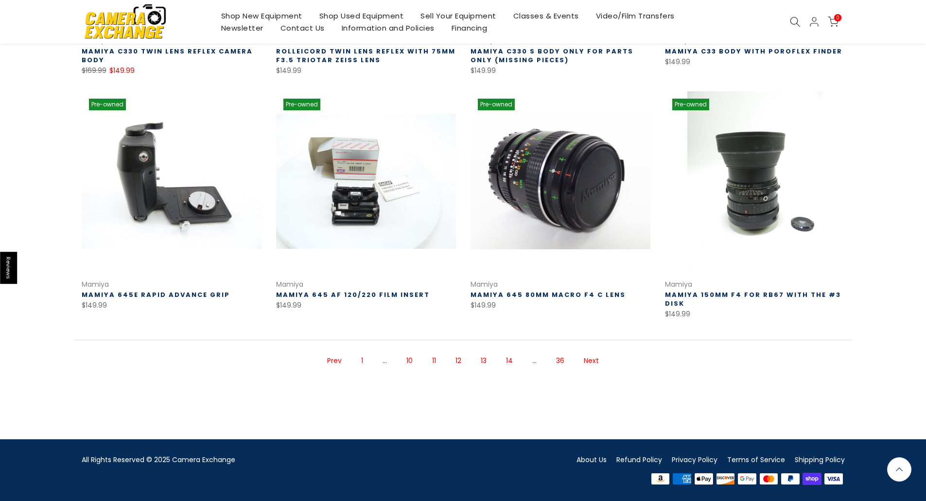
click at [596, 359] on link "Next" at bounding box center [591, 360] width 25 height 17
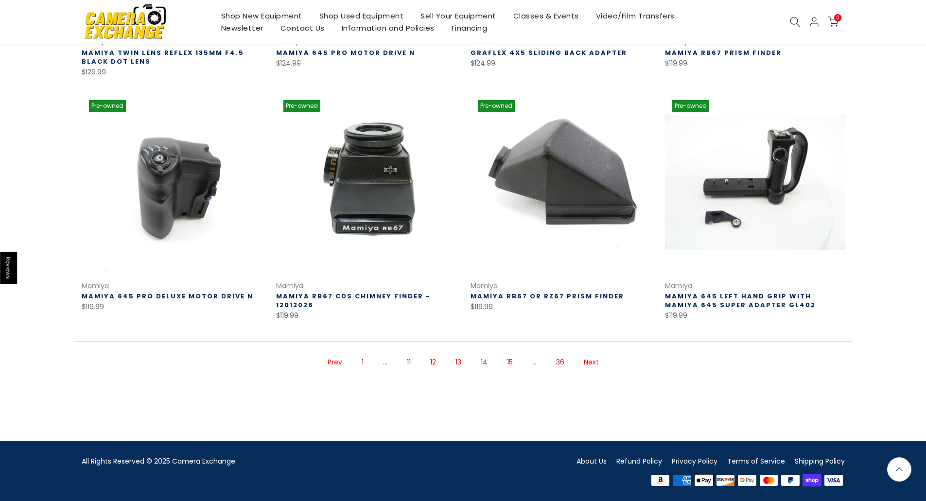
scroll to position [602, 0]
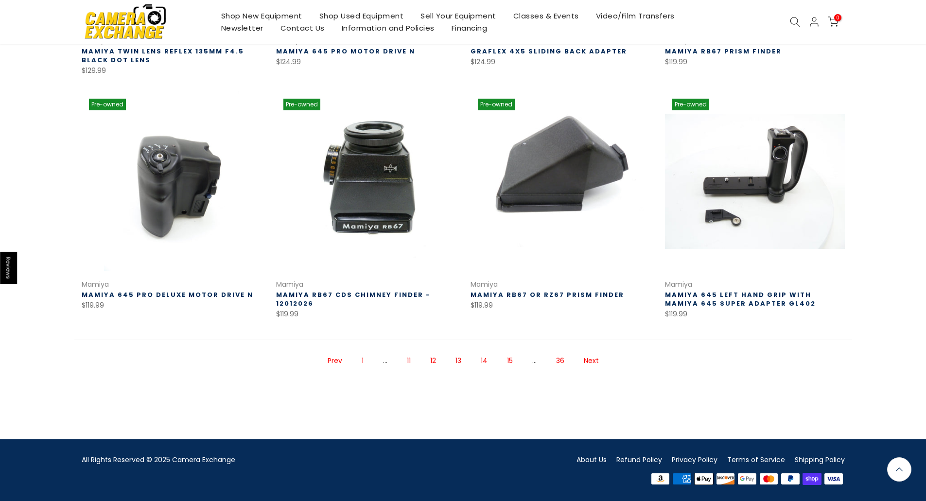
click at [597, 359] on link "Next" at bounding box center [591, 360] width 25 height 17
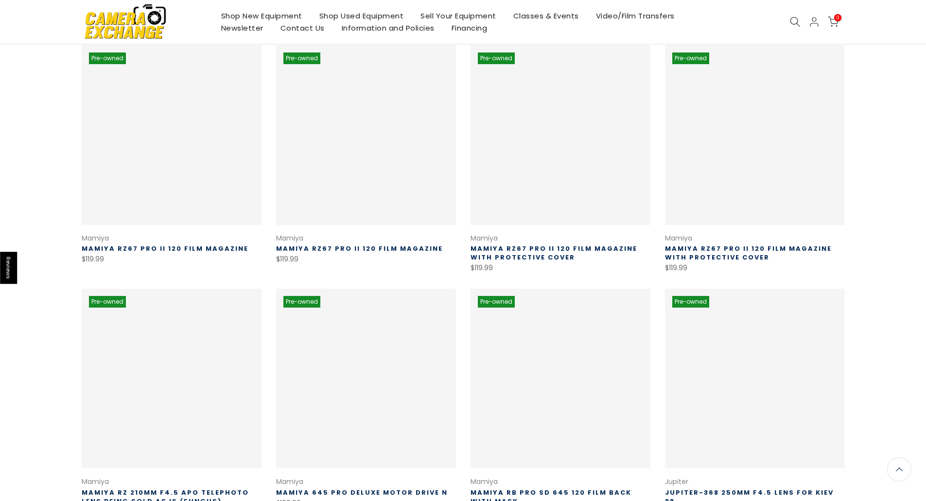
scroll to position [157, 0]
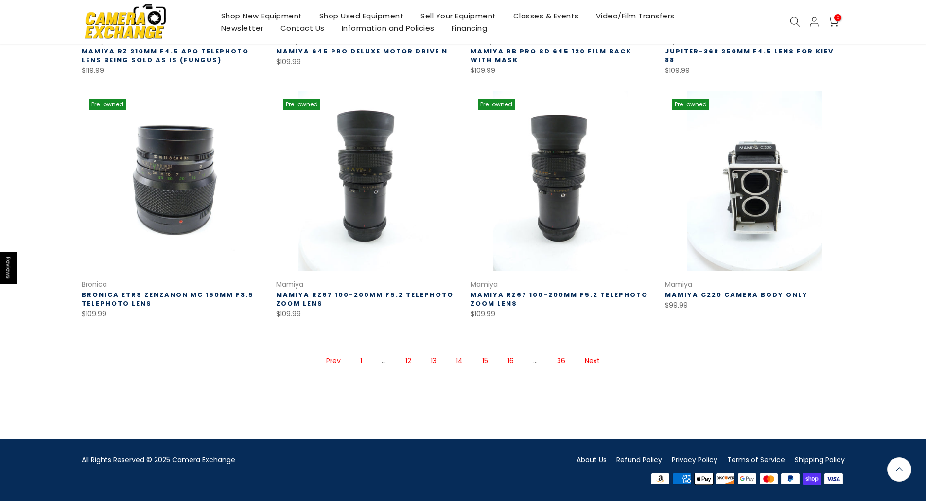
click at [597, 359] on link "Next" at bounding box center [592, 360] width 25 height 17
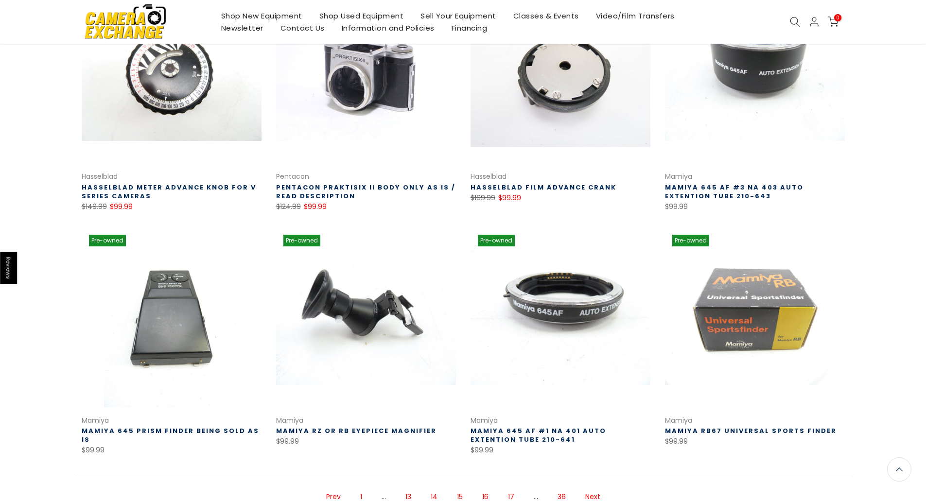
scroll to position [611, 0]
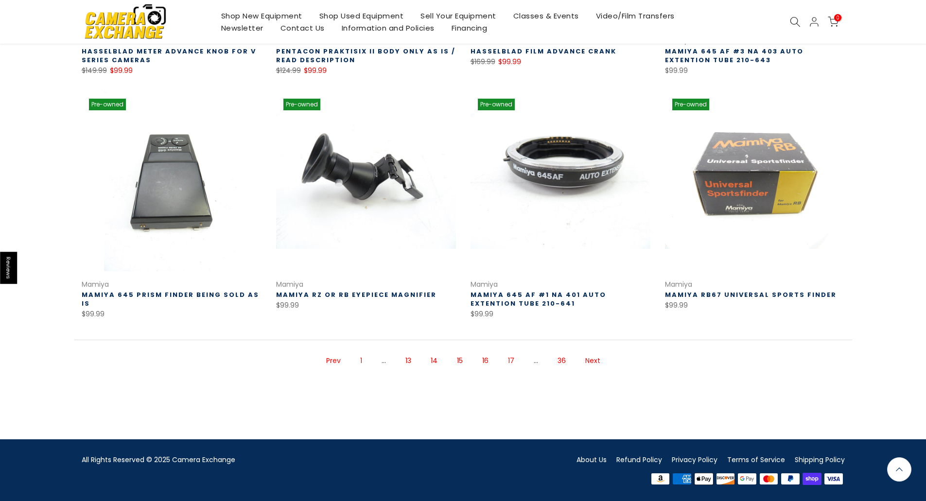
click at [597, 359] on link "Next" at bounding box center [592, 360] width 25 height 17
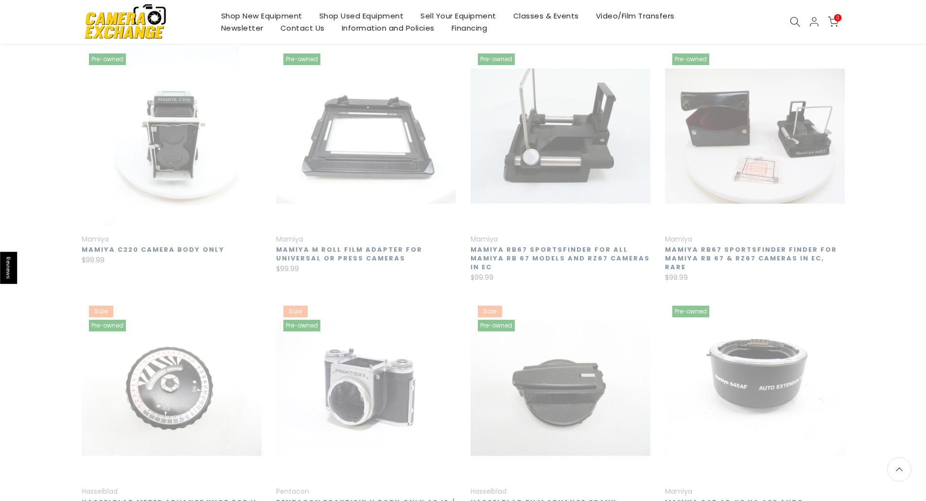
scroll to position [157, 0]
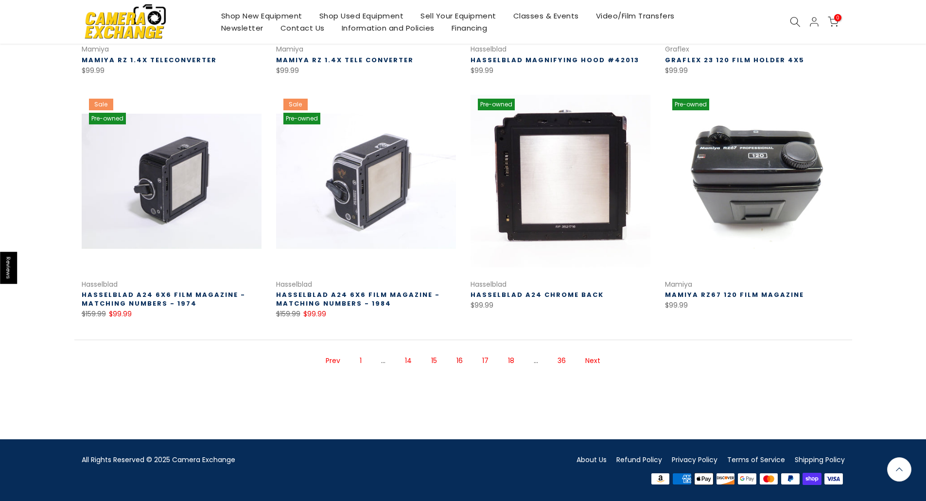
click at [597, 359] on link "Next" at bounding box center [592, 360] width 25 height 17
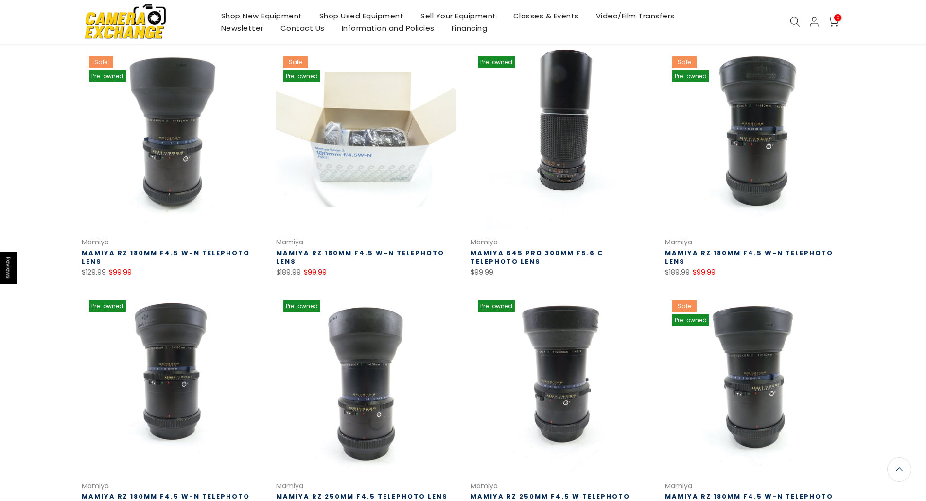
scroll to position [601, 0]
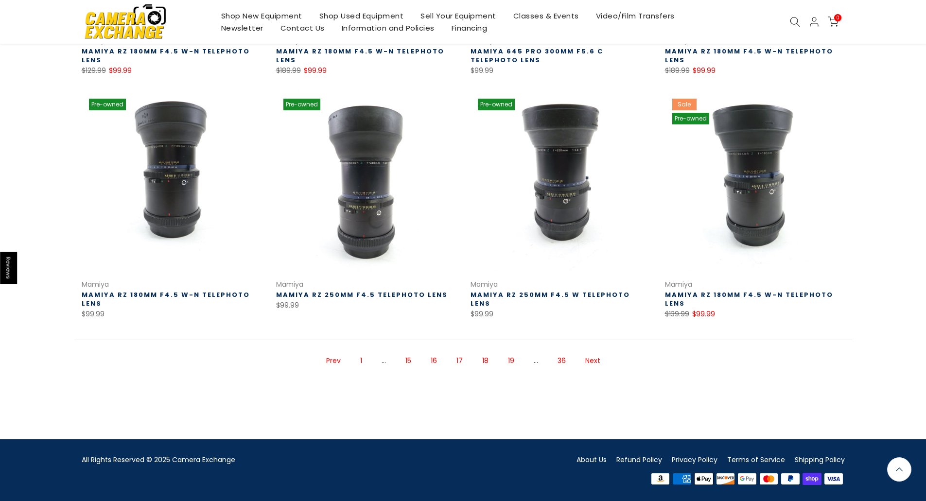
click at [597, 359] on link "Next" at bounding box center [592, 360] width 25 height 17
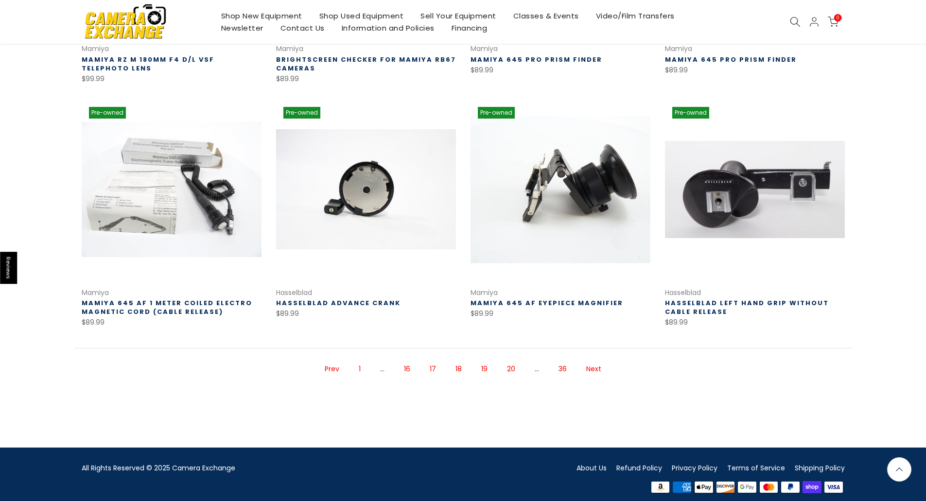
scroll to position [602, 0]
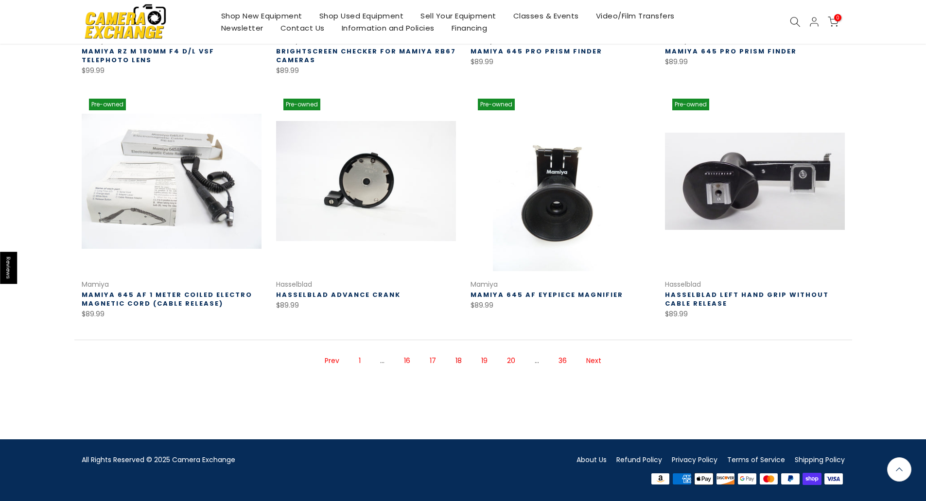
click at [597, 359] on link "Next" at bounding box center [593, 360] width 25 height 17
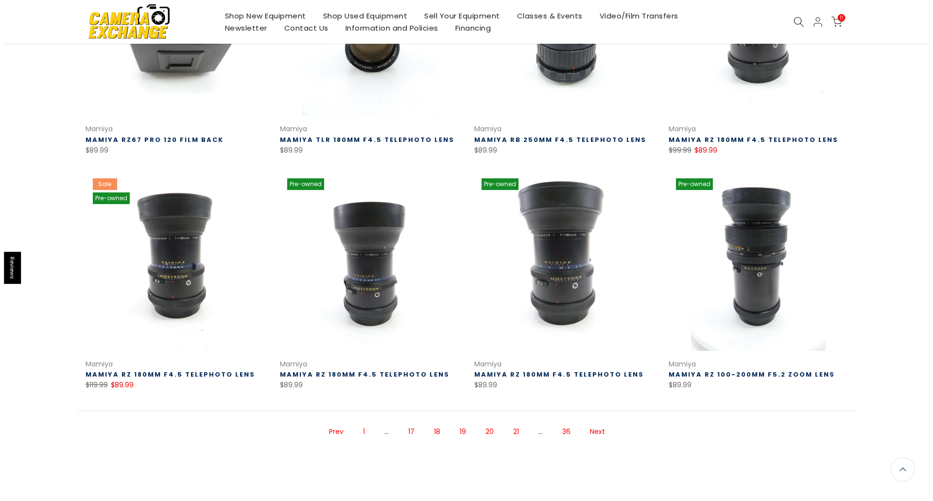
scroll to position [584, 0]
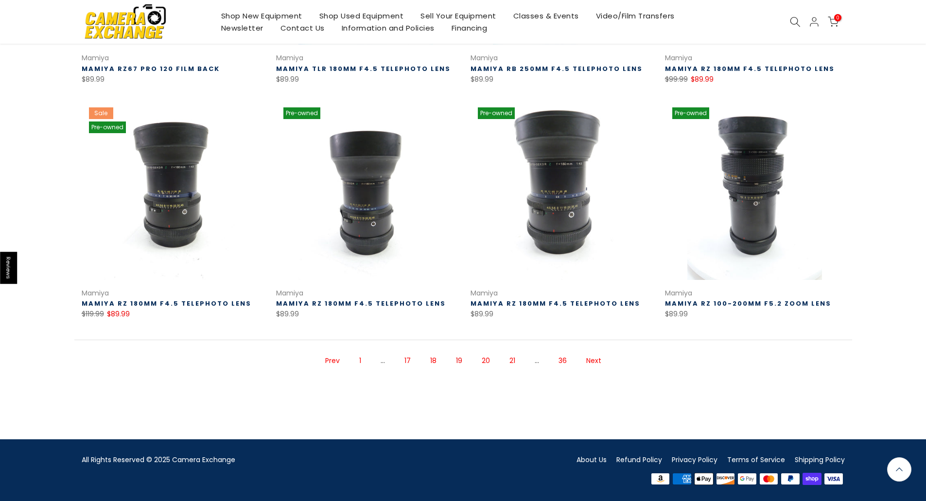
click at [795, 24] on use at bounding box center [795, 22] width 10 height 10
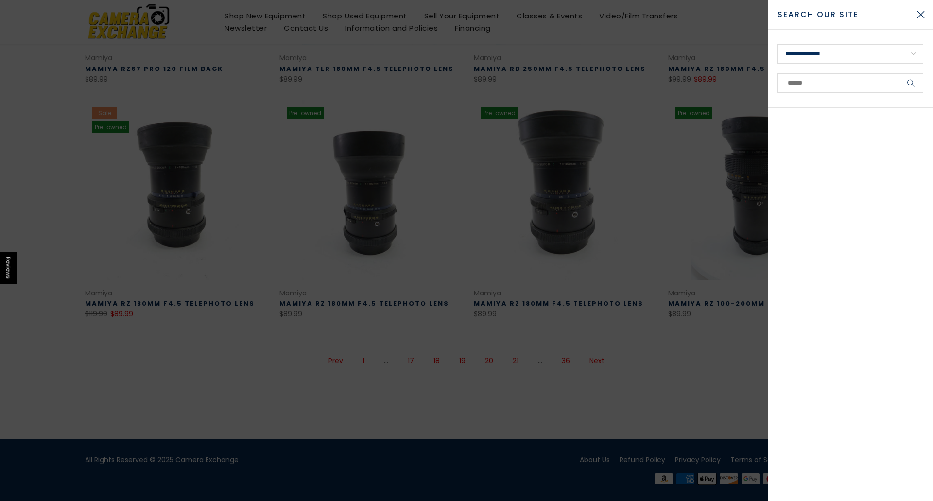
scroll to position [583, 0]
click at [817, 81] on input "text" at bounding box center [851, 82] width 146 height 19
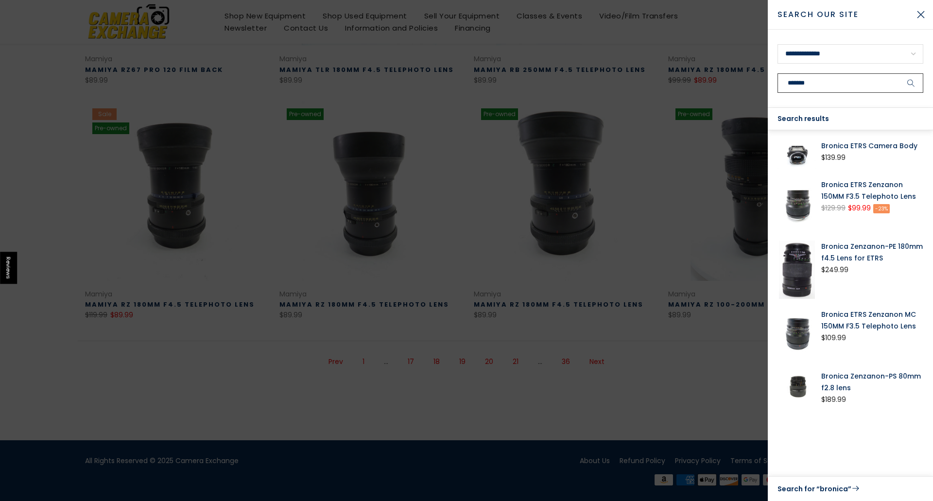
scroll to position [584, 0]
type input "*******"
click at [825, 490] on link "Search for “bronica”" at bounding box center [851, 489] width 146 height 13
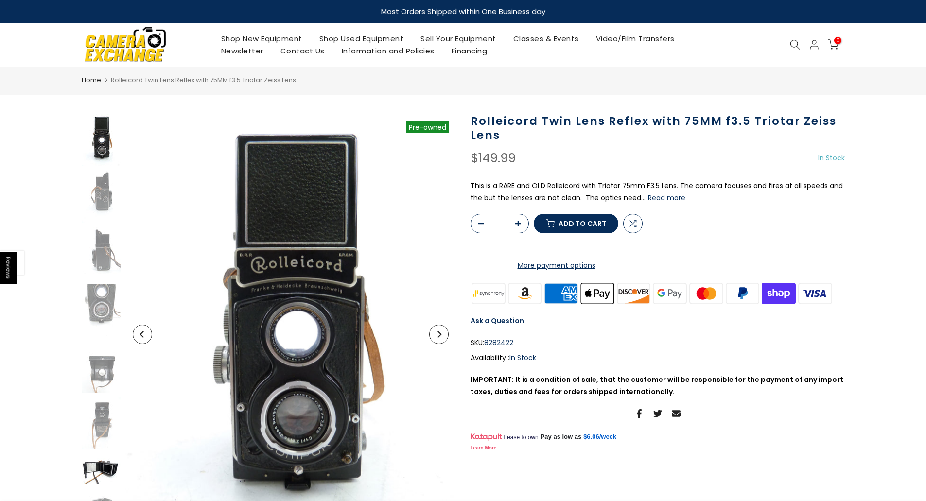
click at [95, 471] on img at bounding box center [101, 469] width 39 height 29
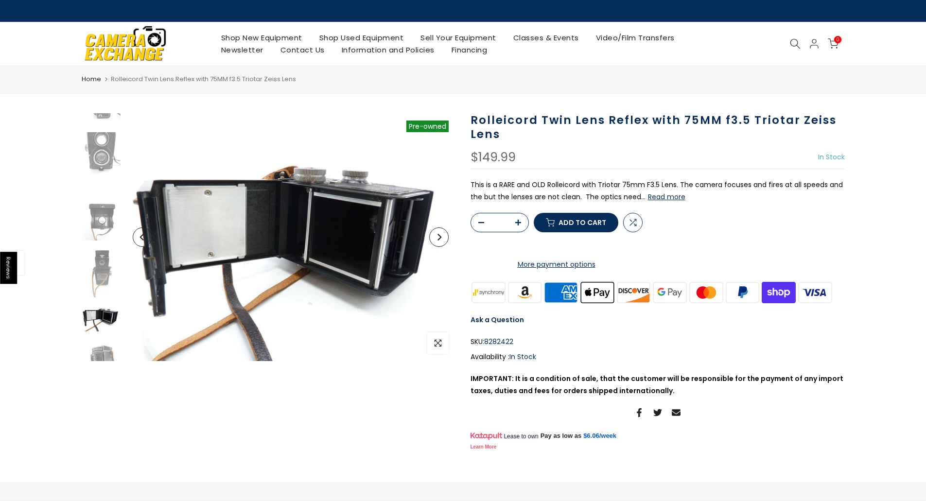
scroll to position [178, 0]
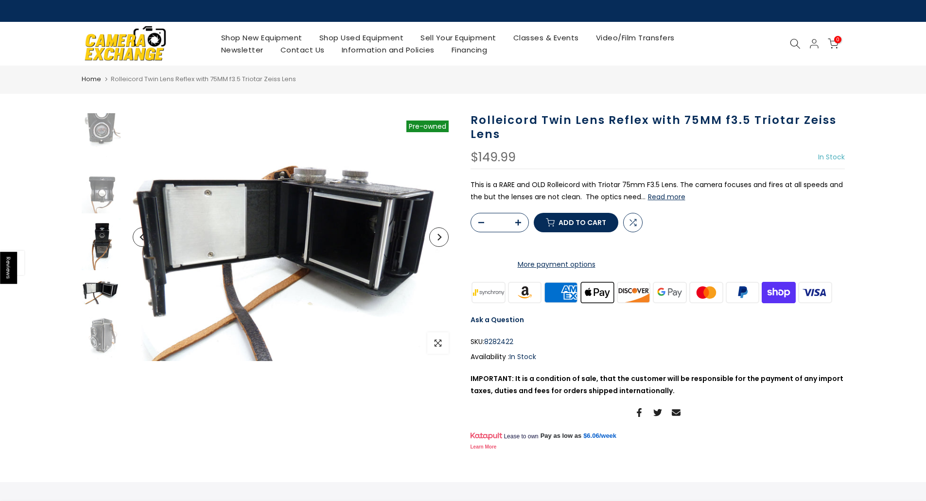
click at [106, 246] on img at bounding box center [101, 244] width 39 height 52
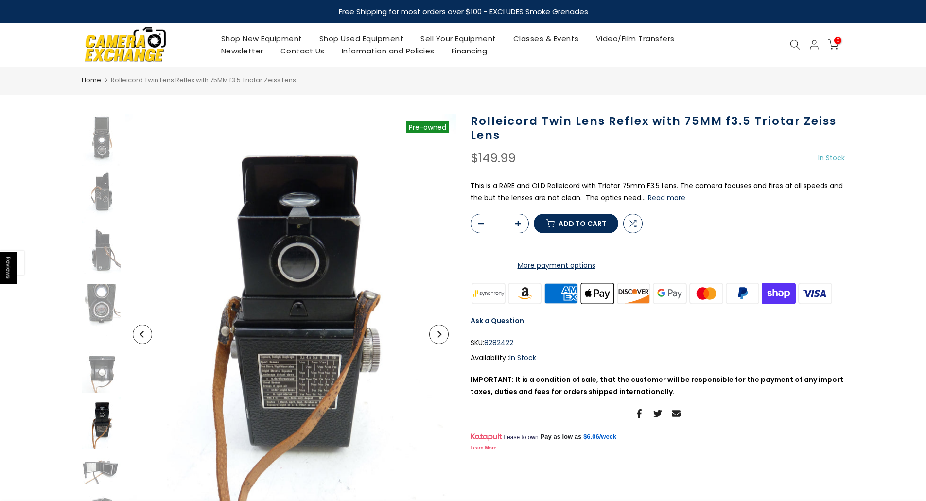
scroll to position [0, 0]
click at [97, 148] on img at bounding box center [101, 140] width 39 height 52
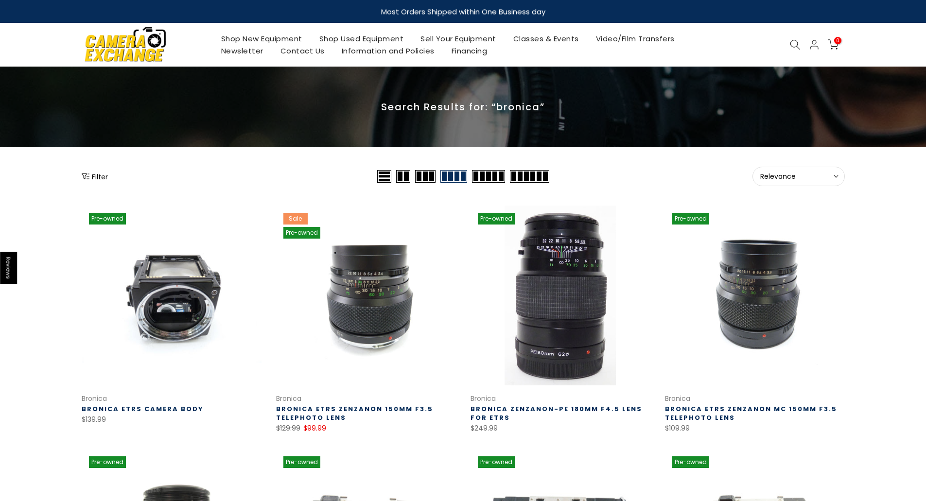
click at [811, 170] on button "Relevance Sort" at bounding box center [799, 176] width 92 height 19
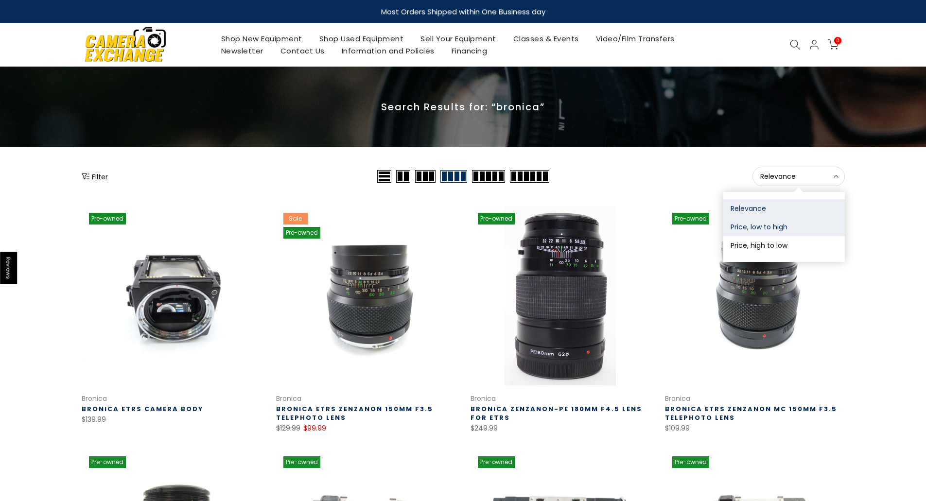
click at [785, 227] on button "Price, low to high" at bounding box center [784, 227] width 122 height 18
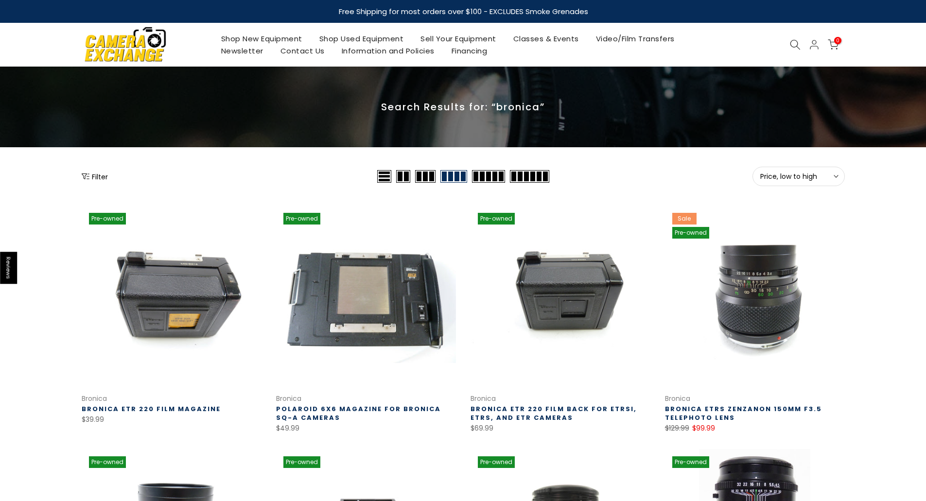
click at [809, 180] on span "Price, low to high" at bounding box center [798, 176] width 77 height 9
click at [786, 246] on button "Price, high to low" at bounding box center [784, 245] width 122 height 18
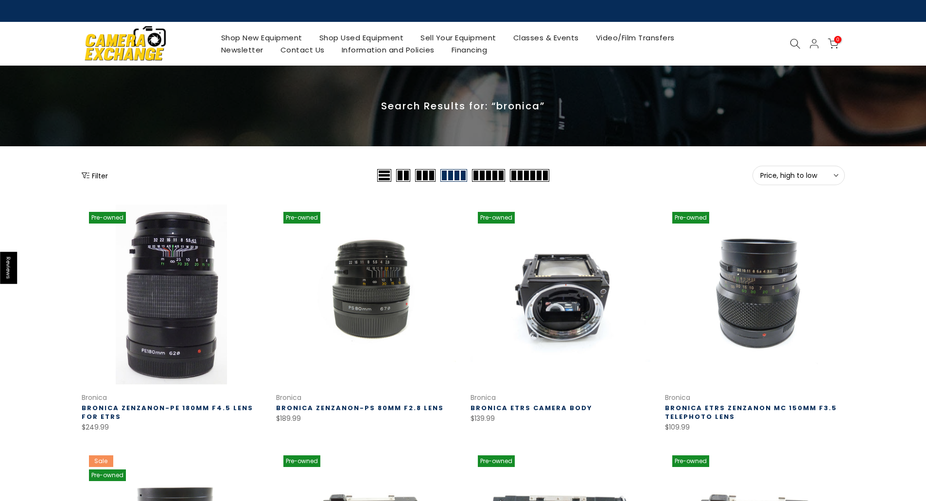
click at [798, 44] on use at bounding box center [795, 44] width 10 height 10
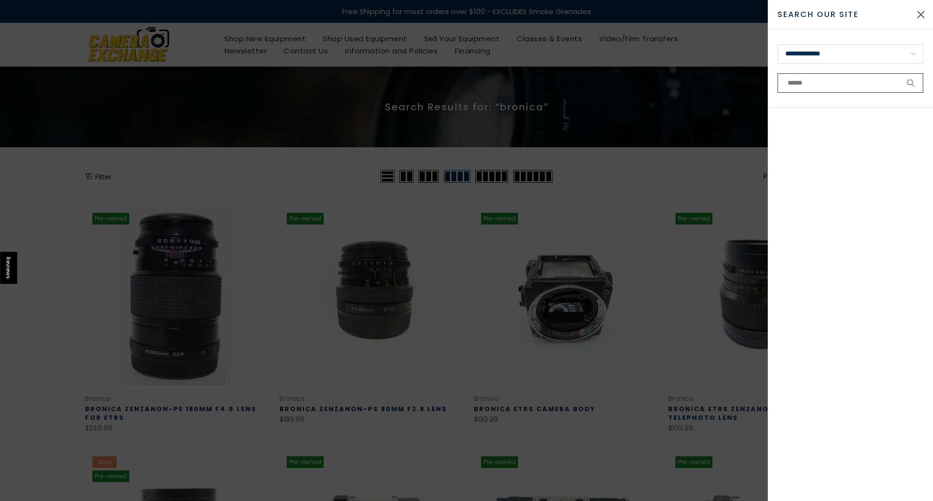
click at [825, 75] on input "text" at bounding box center [851, 82] width 146 height 19
type input "*******"
click at [899, 73] on button "submit" at bounding box center [911, 82] width 24 height 19
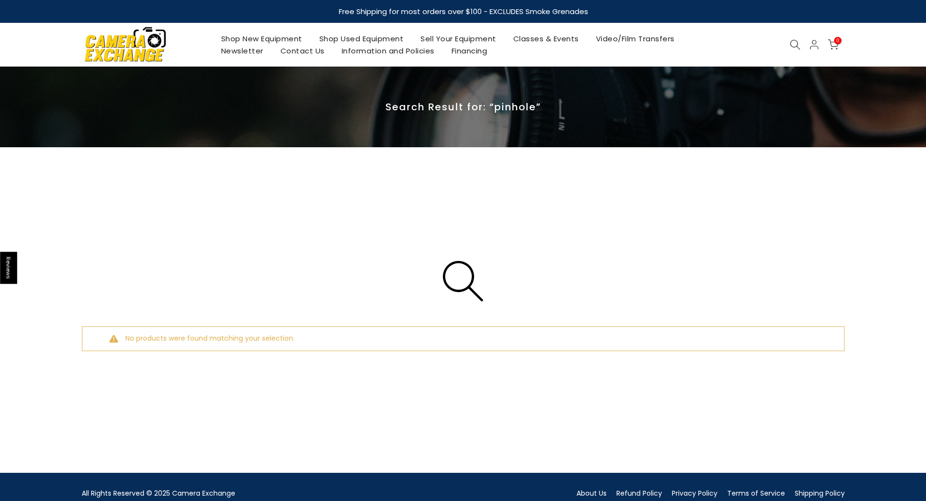
click at [797, 45] on icon at bounding box center [795, 44] width 11 height 11
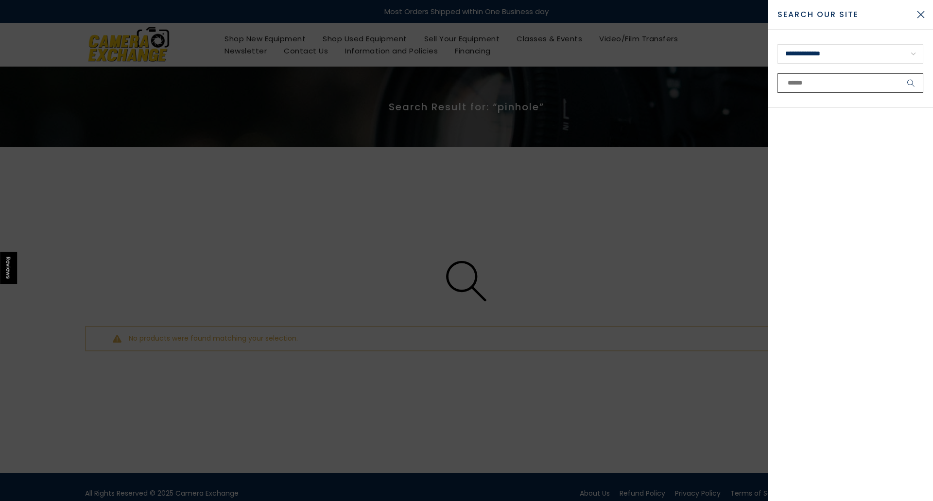
click at [798, 80] on input "text" at bounding box center [851, 82] width 146 height 19
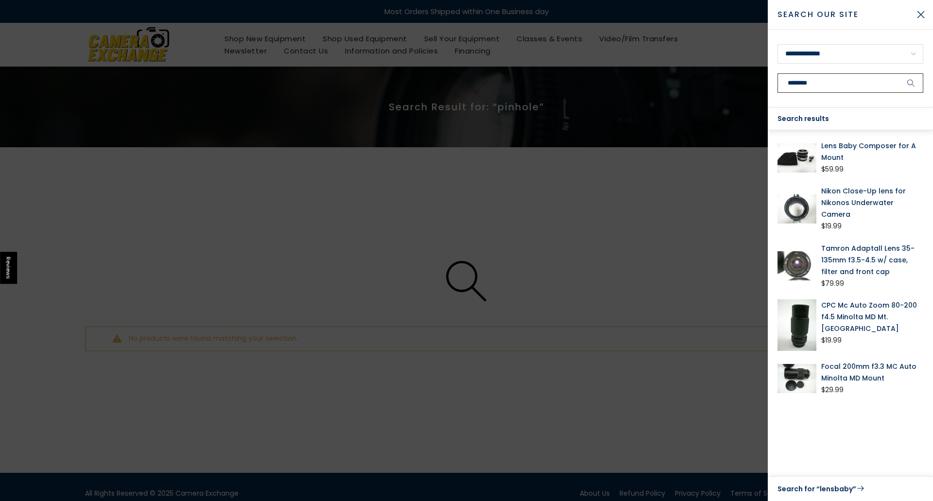
type input "********"
click at [864, 467] on div "Lens Baby Composer for A Mount $59.99 Nikon Close-Up lens for Nikonos Underwate…" at bounding box center [850, 303] width 165 height 346
click at [821, 490] on link "Search for “lensbaby”" at bounding box center [851, 489] width 146 height 13
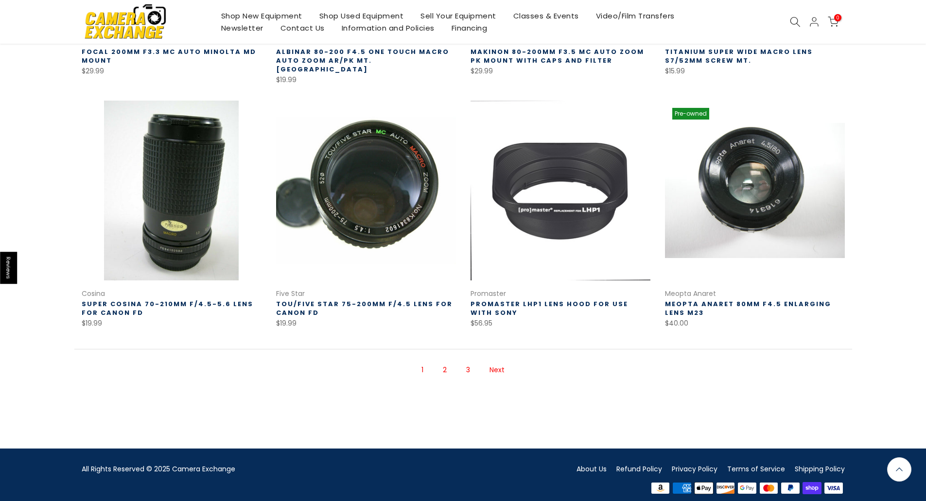
scroll to position [602, 0]
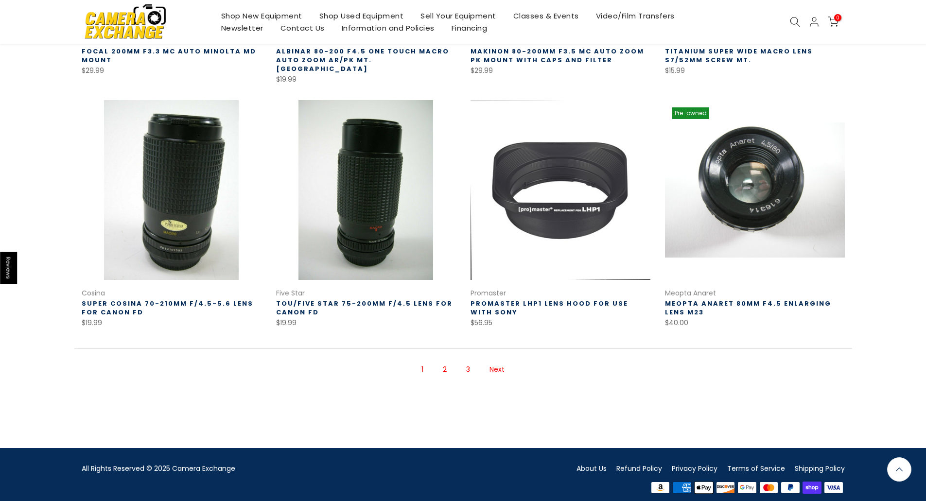
click at [443, 364] on link "2" at bounding box center [445, 369] width 14 height 17
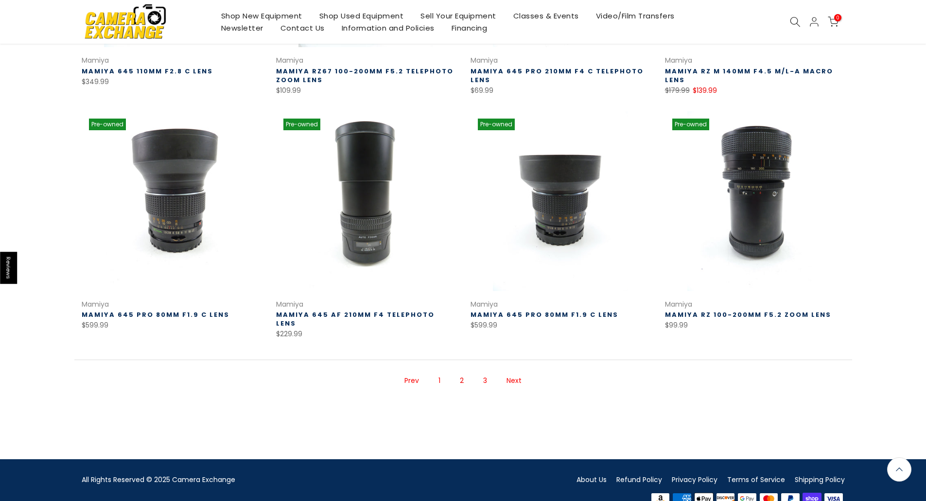
scroll to position [592, 0]
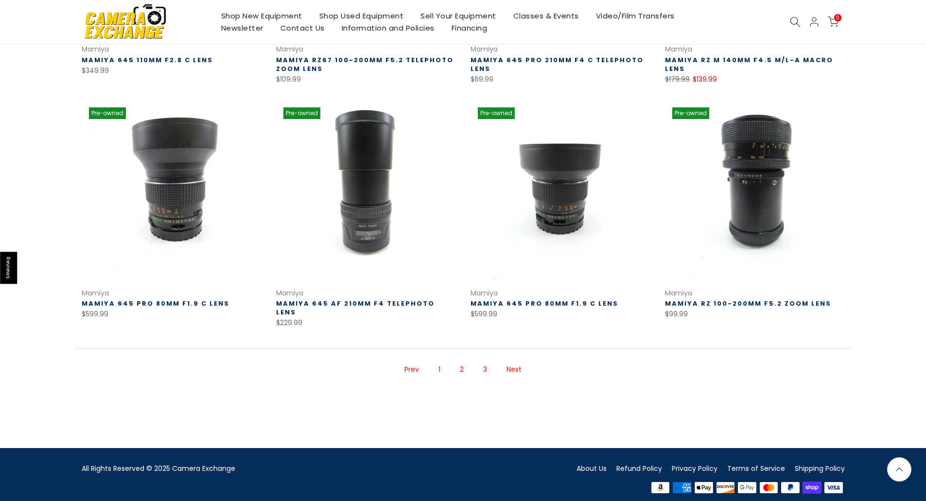
click at [515, 361] on link "Next" at bounding box center [514, 369] width 25 height 17
